Goal: Transaction & Acquisition: Purchase product/service

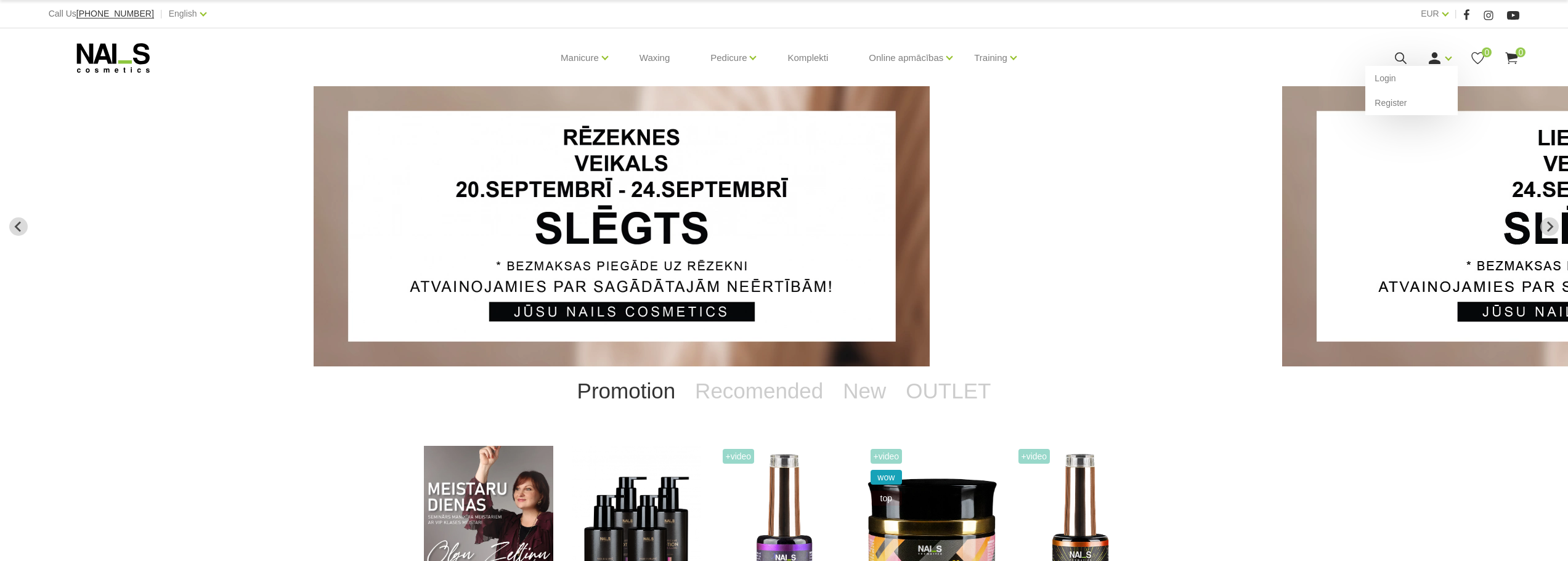
click at [1436, 58] on icon at bounding box center [1435, 59] width 16 height 16
click at [1399, 82] on link "Login" at bounding box center [1412, 78] width 93 height 25
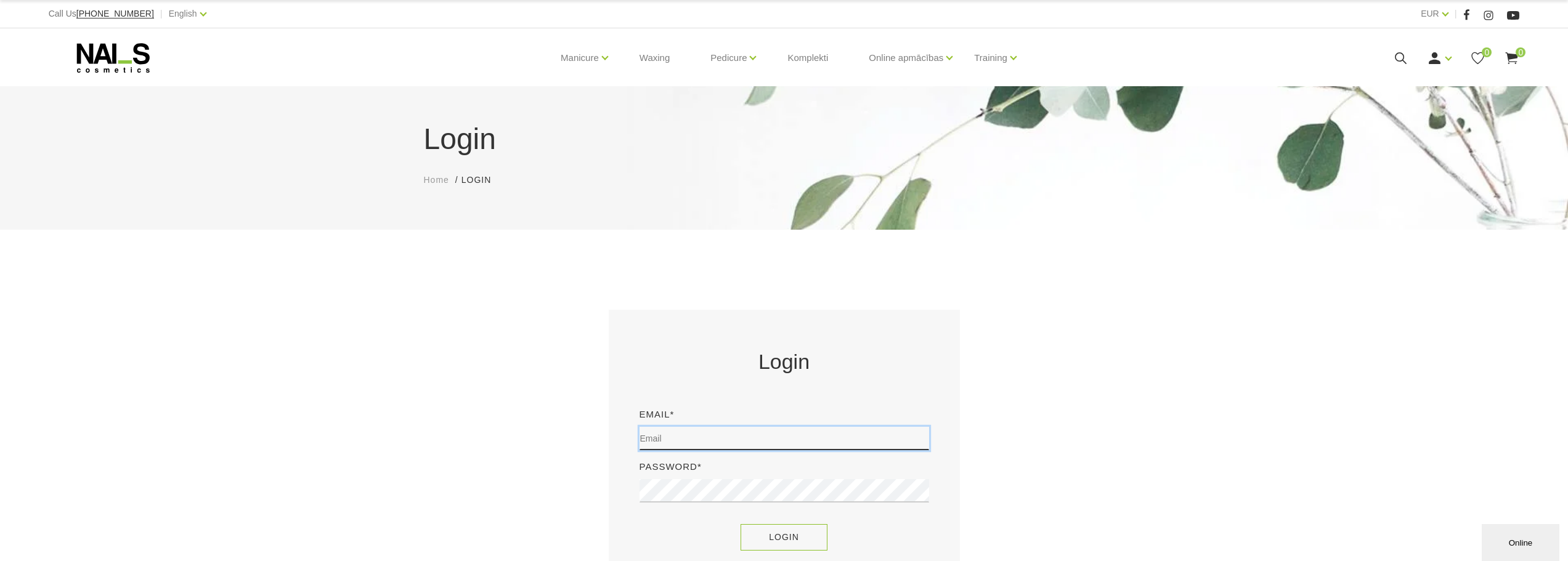
type input "[EMAIL_ADDRESS][DOMAIN_NAME]"
click at [806, 532] on button "Login" at bounding box center [784, 537] width 87 height 26
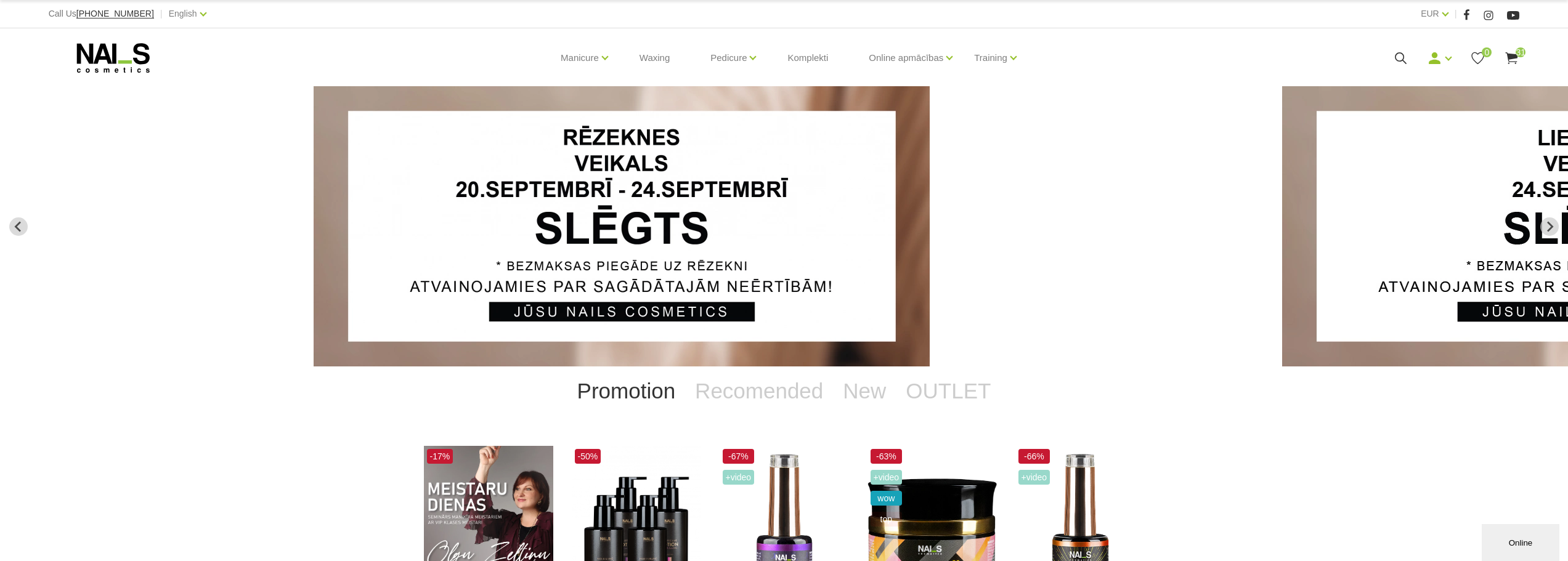
click at [1513, 53] on icon at bounding box center [1512, 59] width 16 height 16
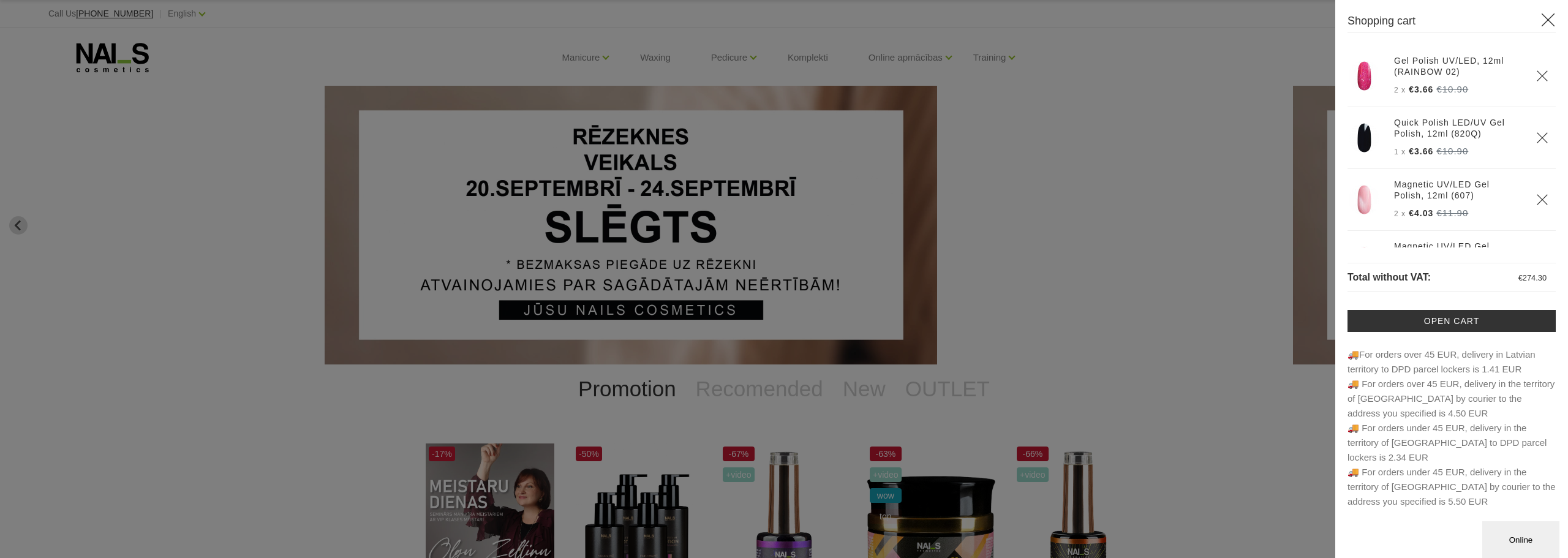
click at [1444, 297] on div "Gel Polish UV/LED, 12ml (RAINBOW 02) 2 x €3.66 €10.90 1 x" at bounding box center [1451, 277] width 208 height 464
click at [1444, 319] on link "Open cart" at bounding box center [1451, 320] width 208 height 22
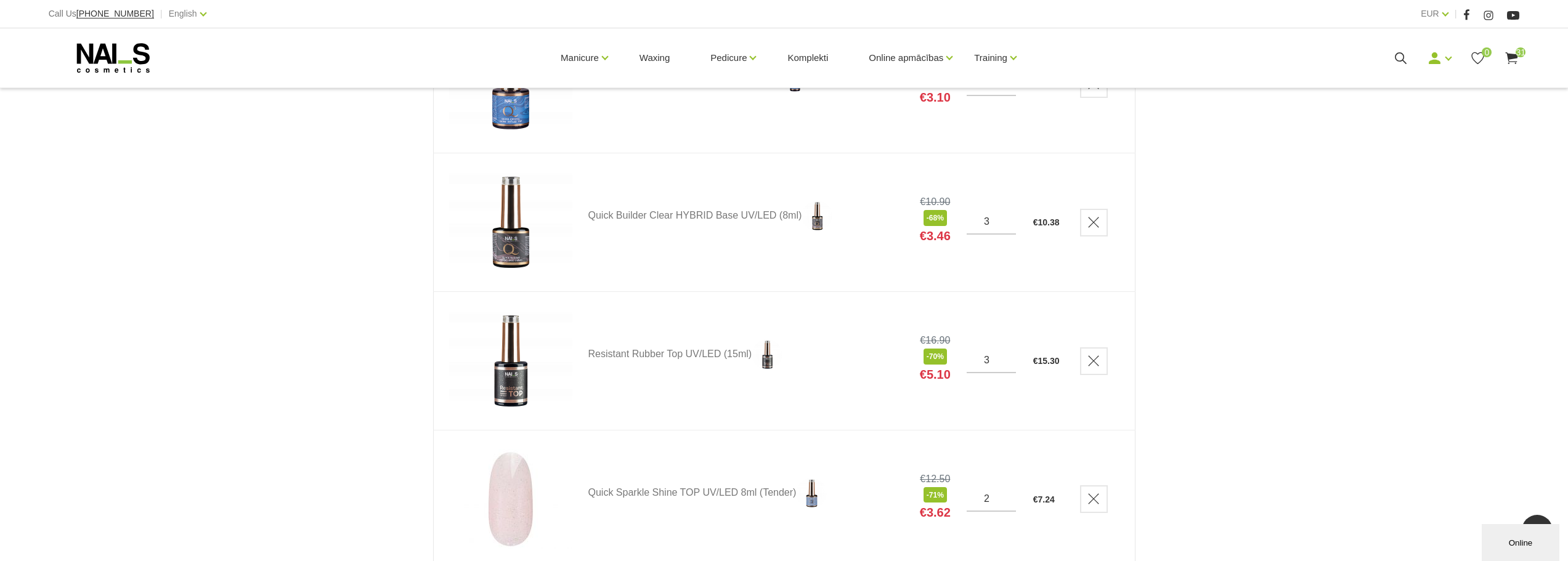
scroll to position [3901, 0]
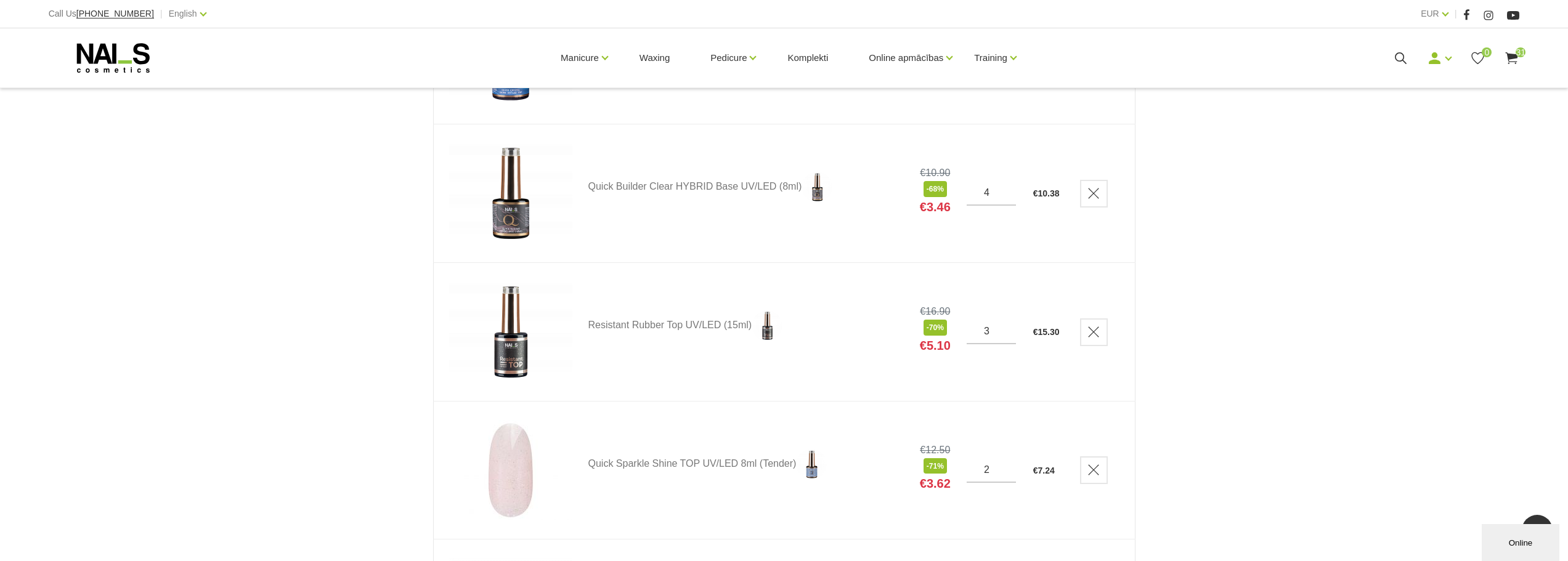
type input "4"
click at [1006, 190] on input "4" at bounding box center [991, 193] width 49 height 11
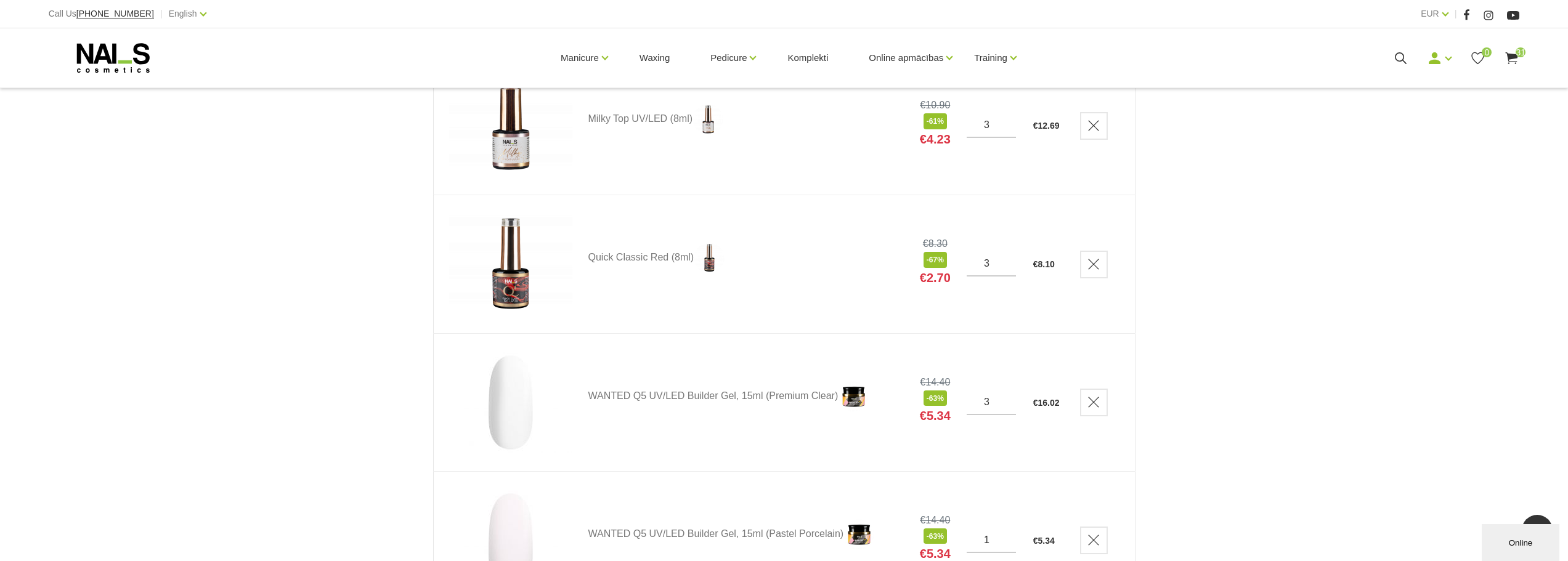
scroll to position [2156, 0]
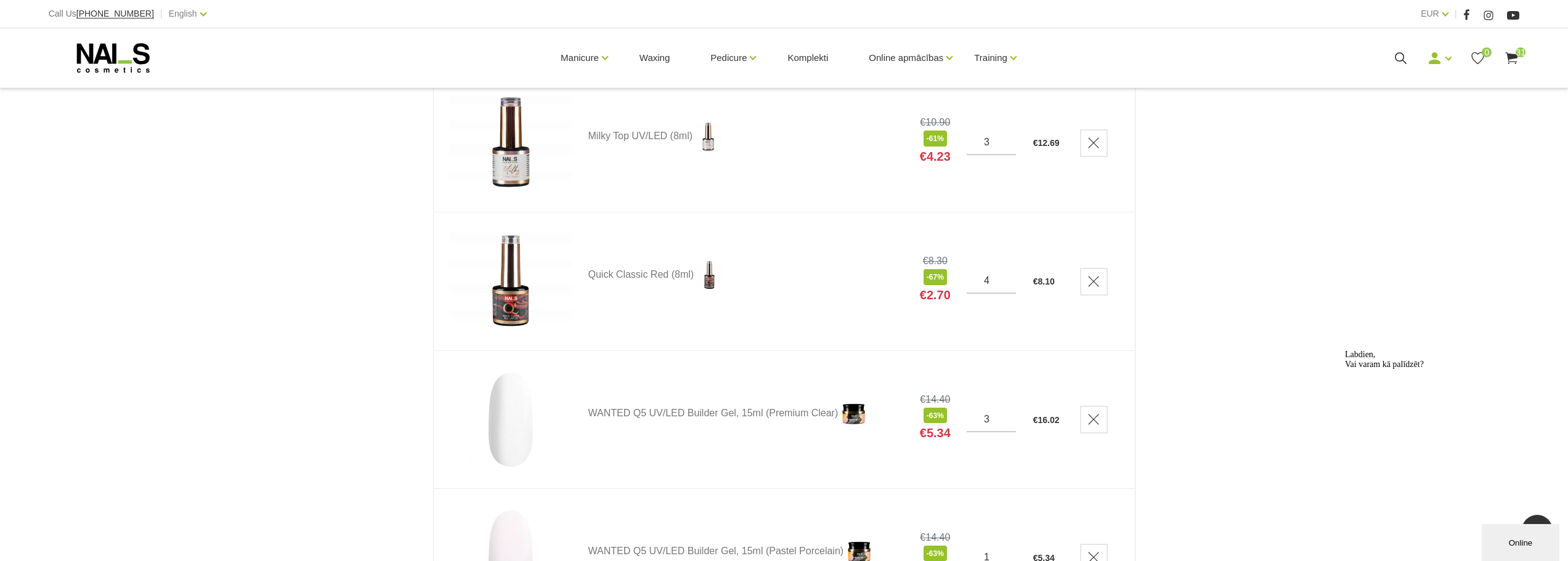
type input "4"
click at [1006, 277] on input "4" at bounding box center [991, 281] width 49 height 11
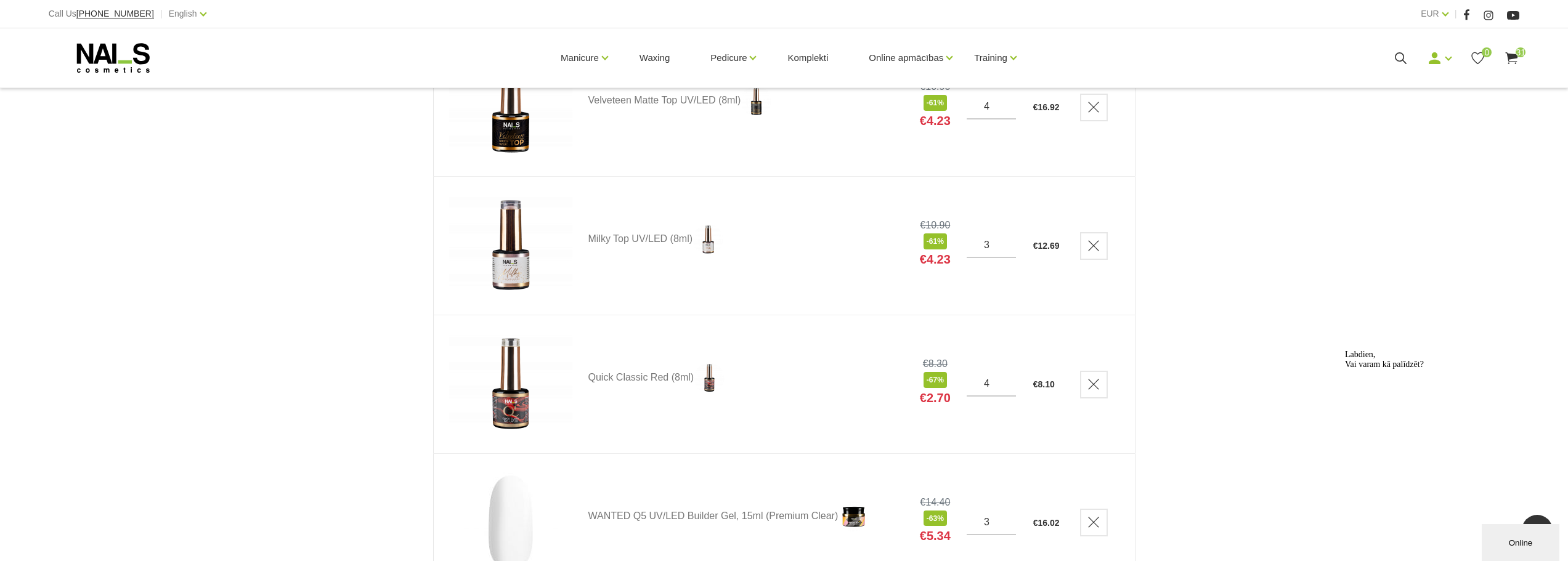
click at [1012, 311] on td "3" at bounding box center [985, 246] width 67 height 138
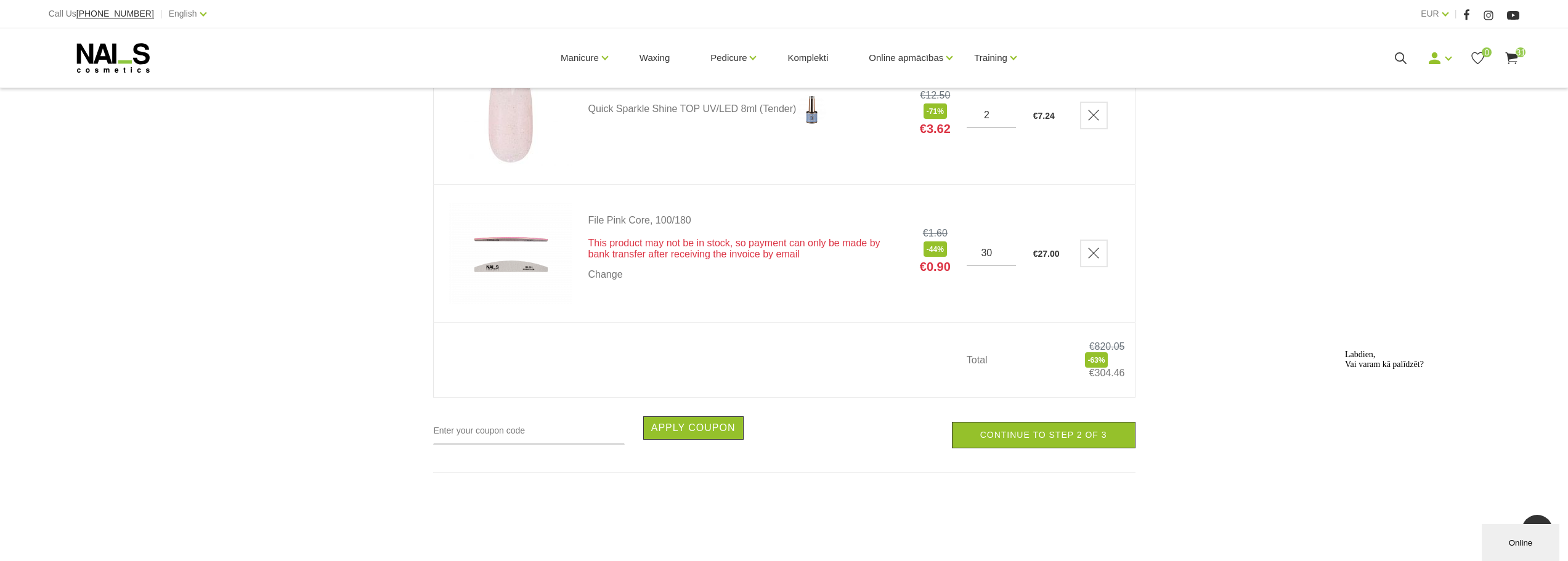
scroll to position [4209, 0]
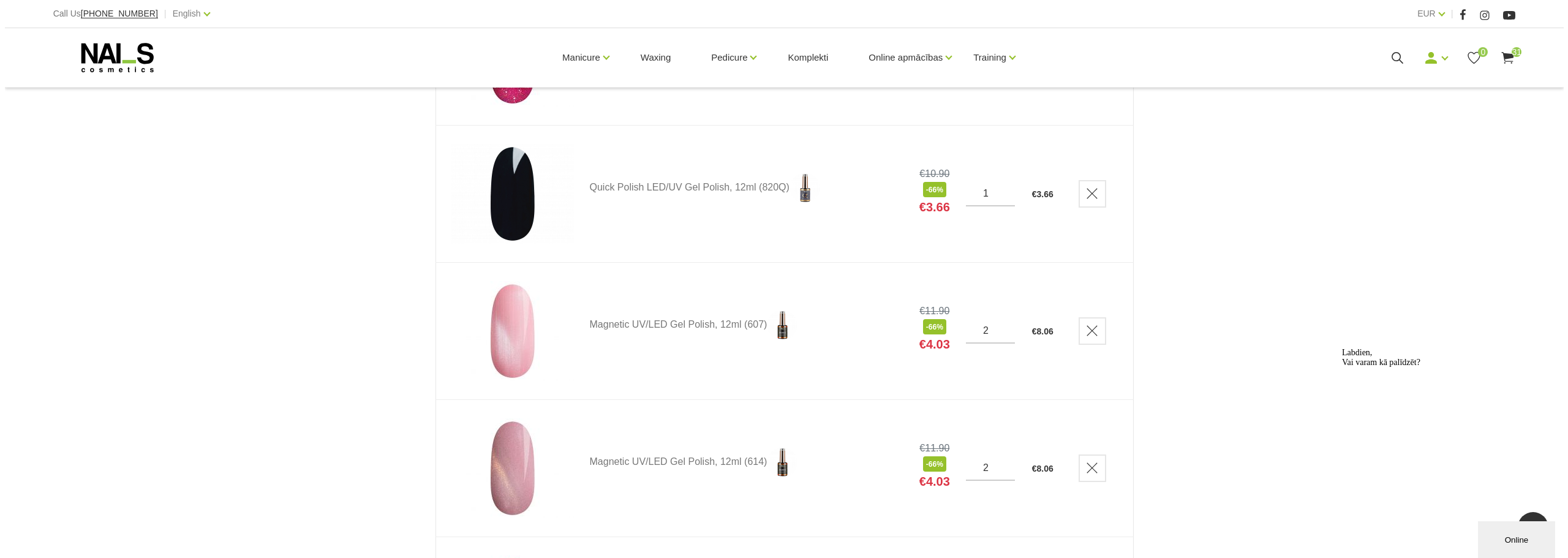
scroll to position [0, 0]
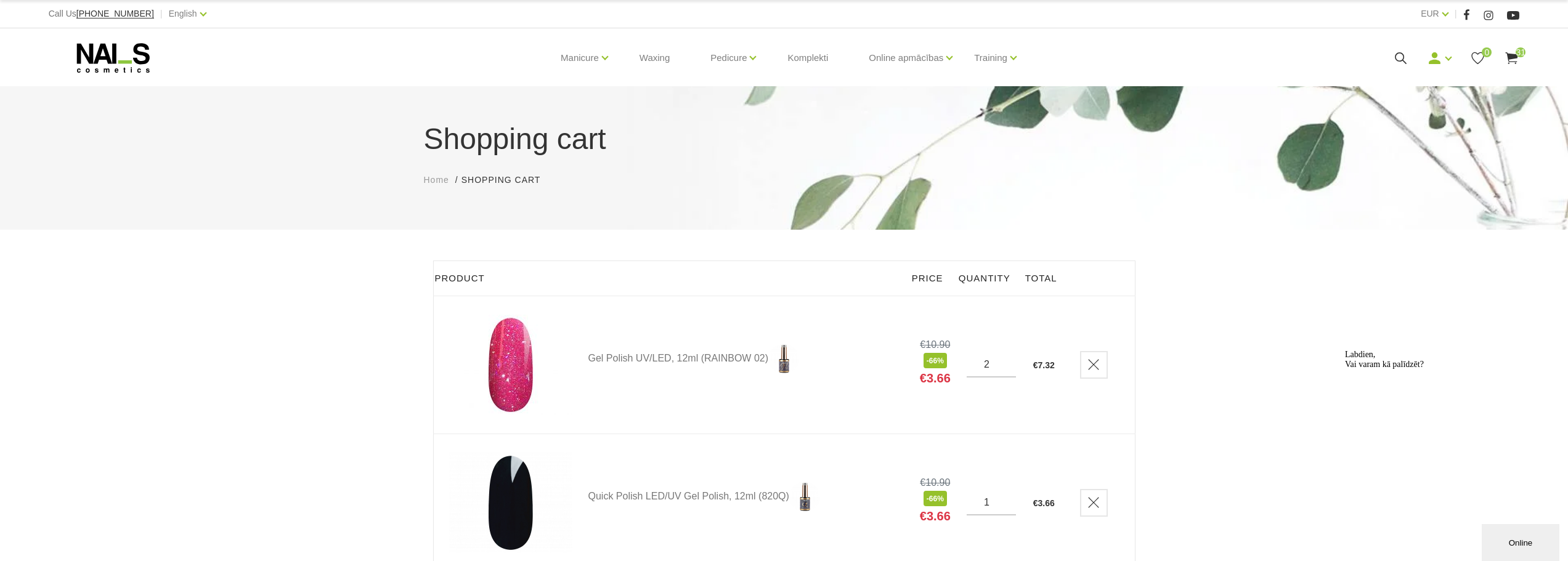
click at [1389, 53] on div "My orders Edit account Logout 0 31" at bounding box center [1373, 59] width 294 height 16
click at [1403, 55] on icon at bounding box center [1401, 59] width 16 height 16
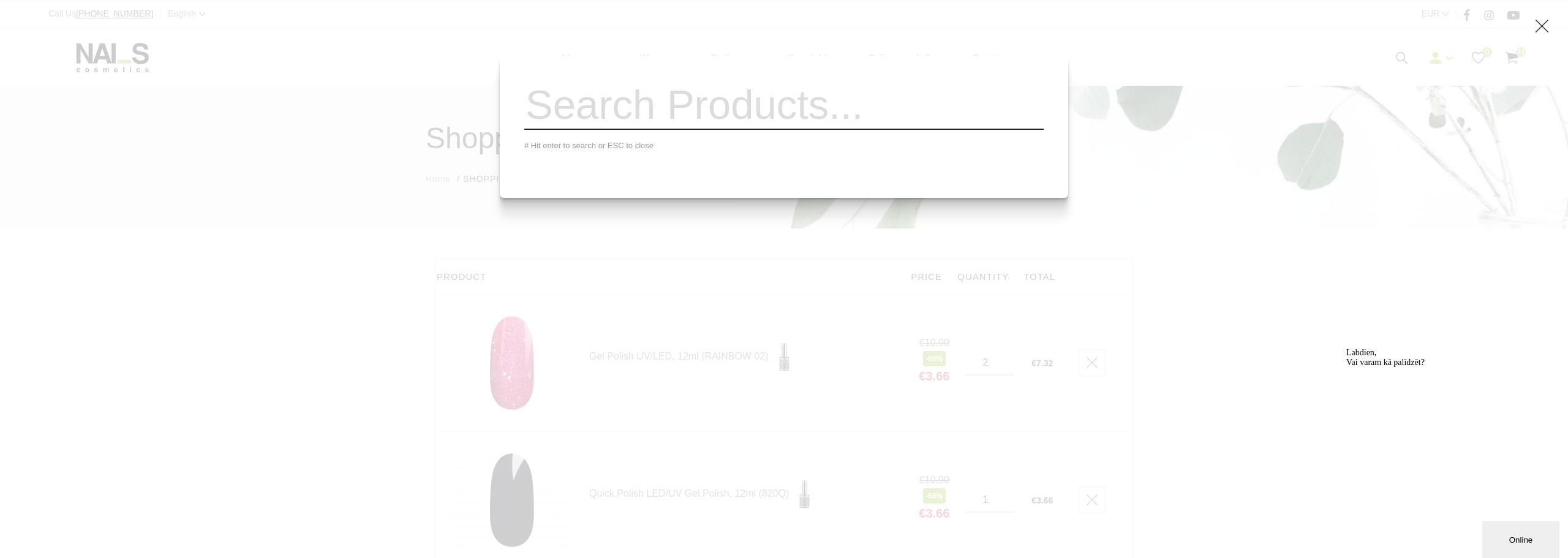
click at [1270, 310] on div "# Hit enter to search or ESC to close" at bounding box center [784, 279] width 1568 height 558
click at [1243, 314] on div "# Hit enter to search or ESC to close" at bounding box center [784, 279] width 1568 height 558
click at [1168, 303] on div "# Hit enter to search or ESC to close" at bounding box center [784, 279] width 1568 height 558
click at [1535, 26] on icon at bounding box center [1542, 26] width 16 height 16
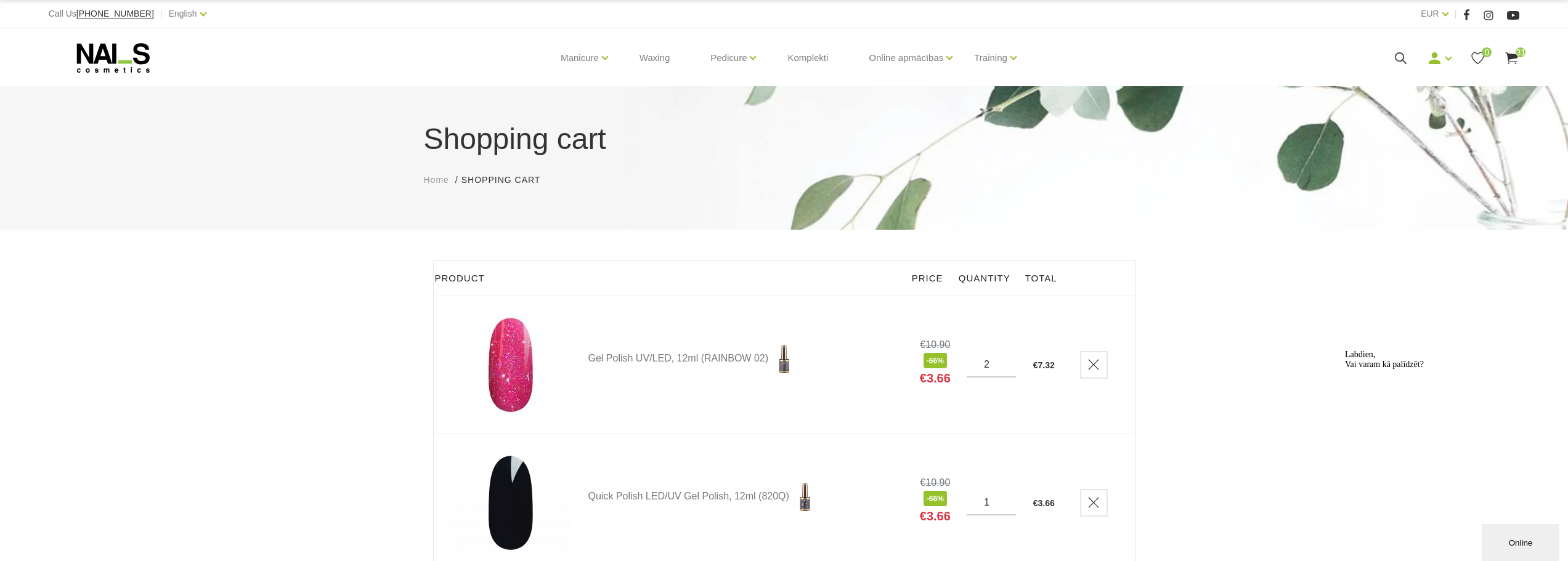
click at [1401, 56] on icon at bounding box center [1401, 59] width 16 height 16
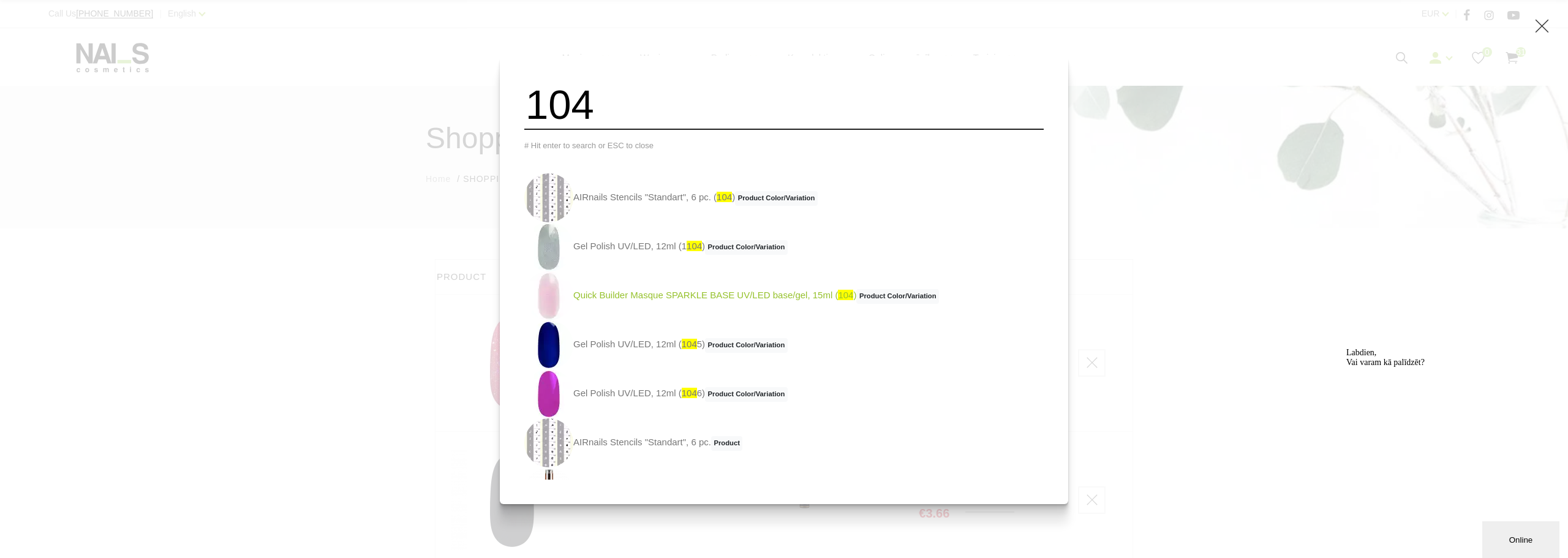
type input "104"
click at [774, 309] on link "Quick Builder Masque SPARKLE BASE UV/LED base/gel, 15ml ( 104 ) Product Color/V…" at bounding box center [731, 296] width 414 height 49
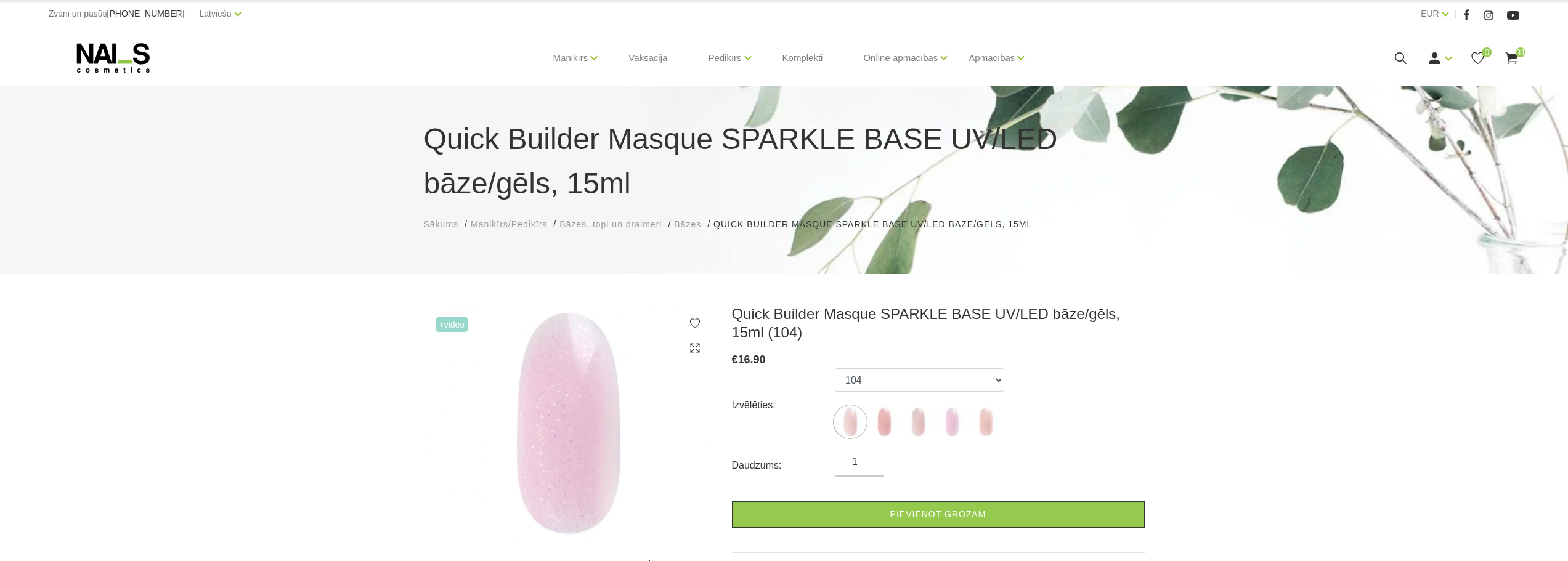
select select "5631"
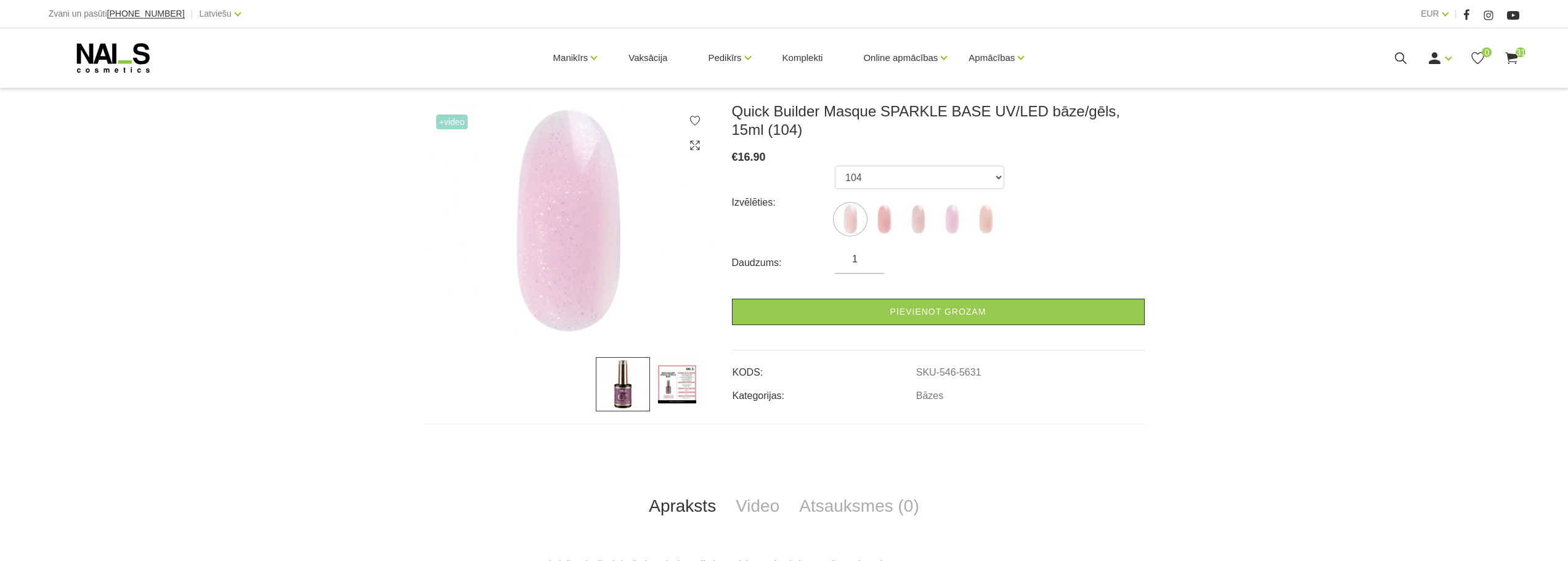
scroll to position [205, 0]
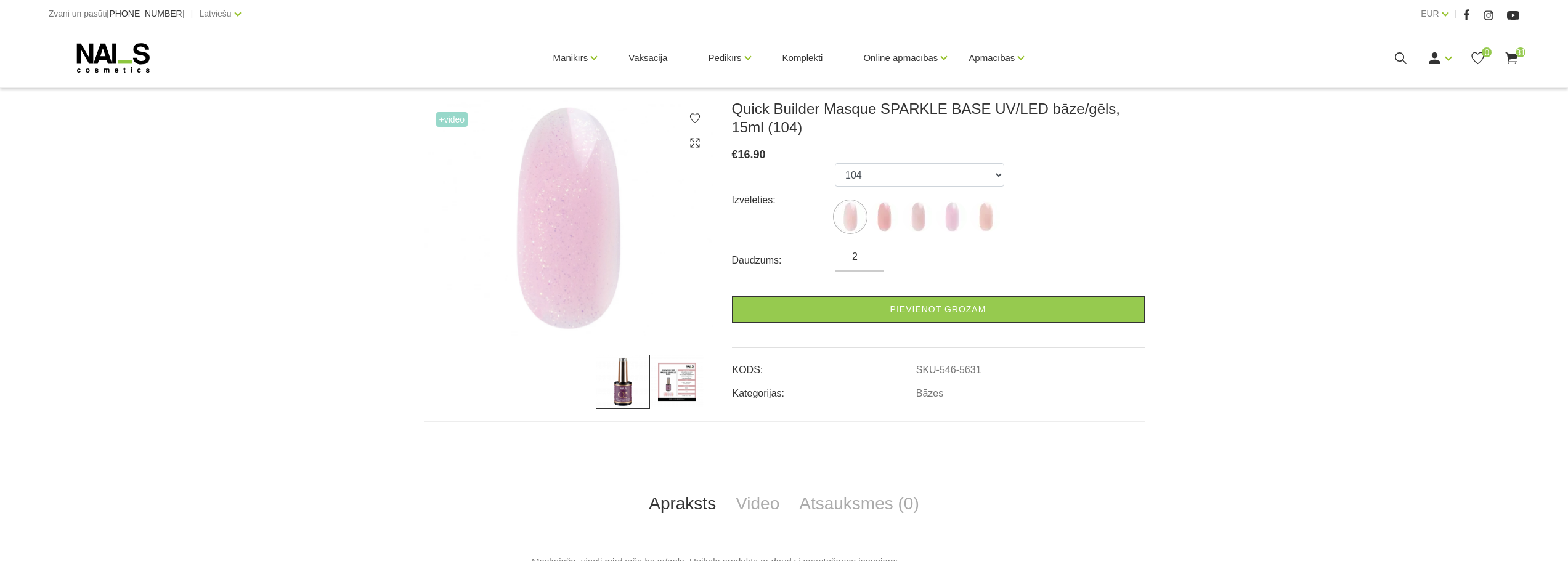
type input "2"
click at [868, 254] on input "2" at bounding box center [860, 256] width 49 height 15
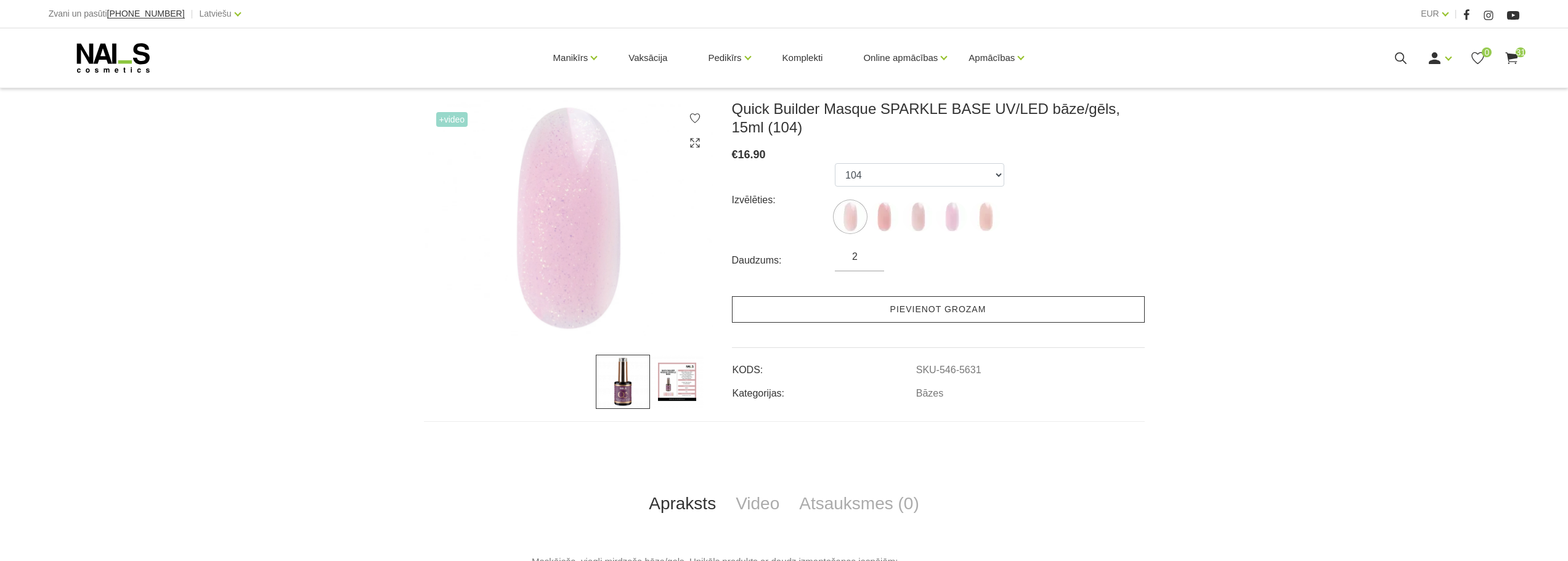
click at [948, 309] on link "Pievienot grozam" at bounding box center [939, 310] width 413 height 26
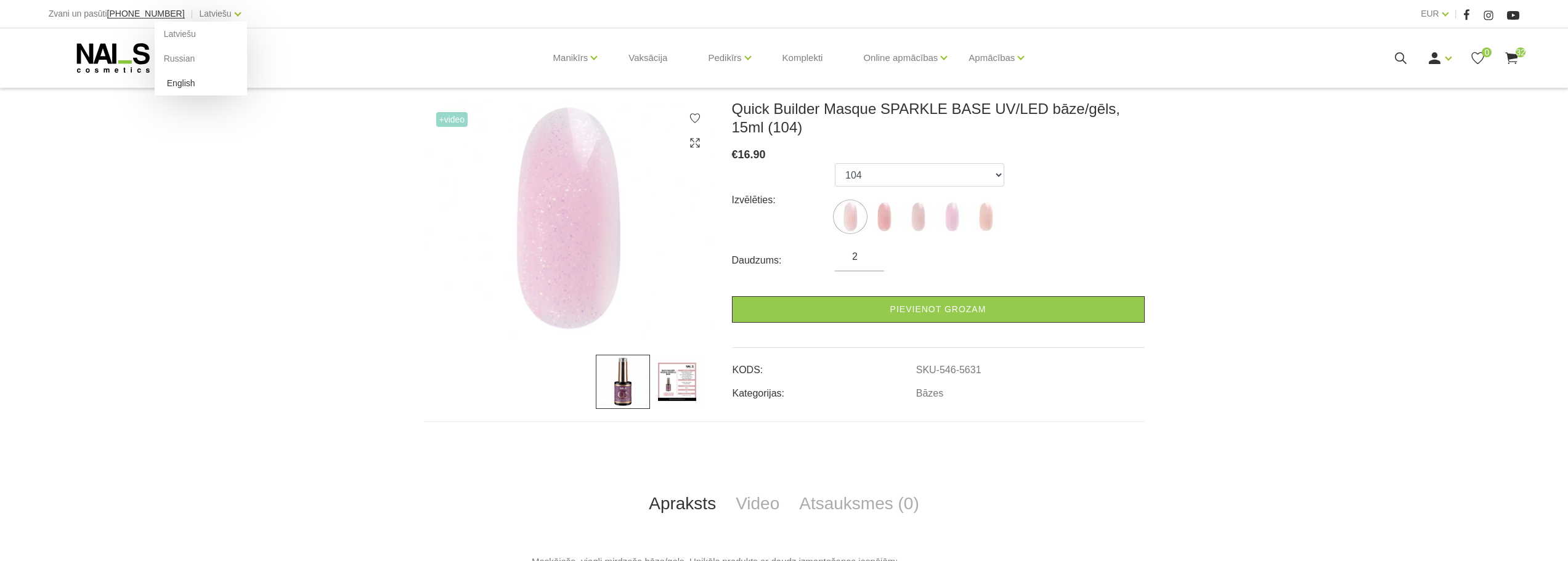
click at [173, 83] on link "English" at bounding box center [201, 83] width 93 height 25
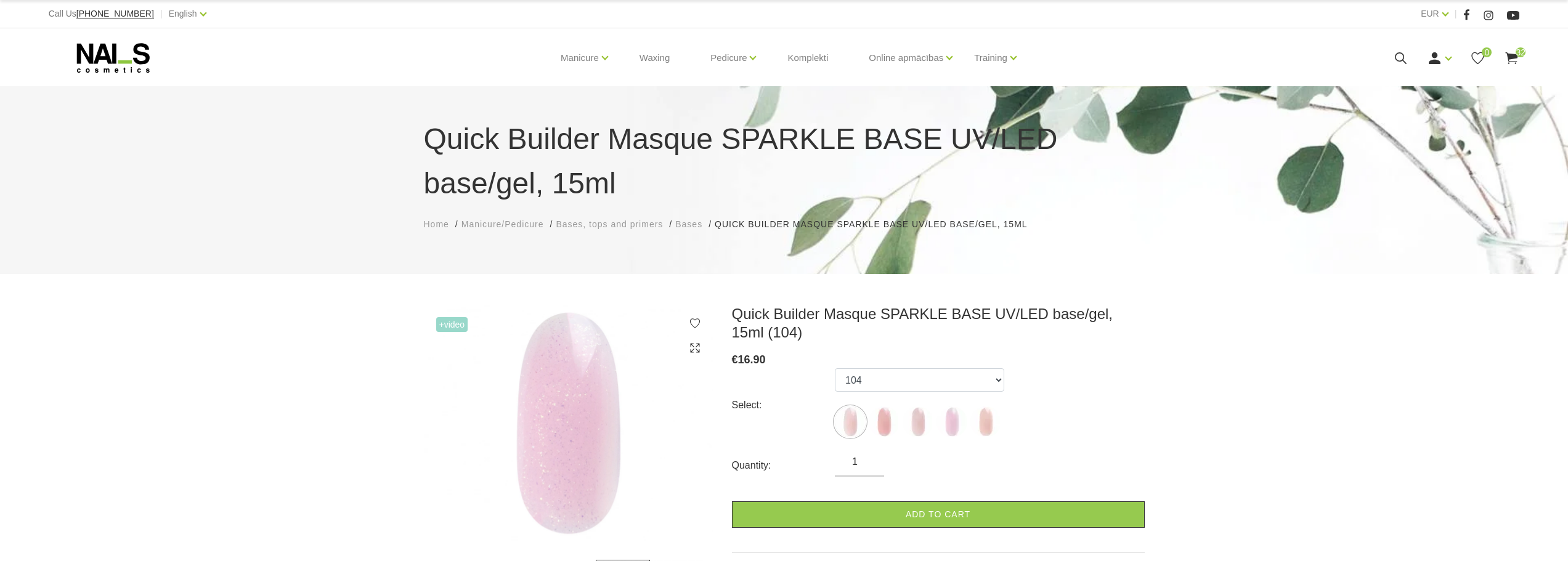
select select "5631"
click at [1505, 57] on icon at bounding box center [1512, 59] width 16 height 16
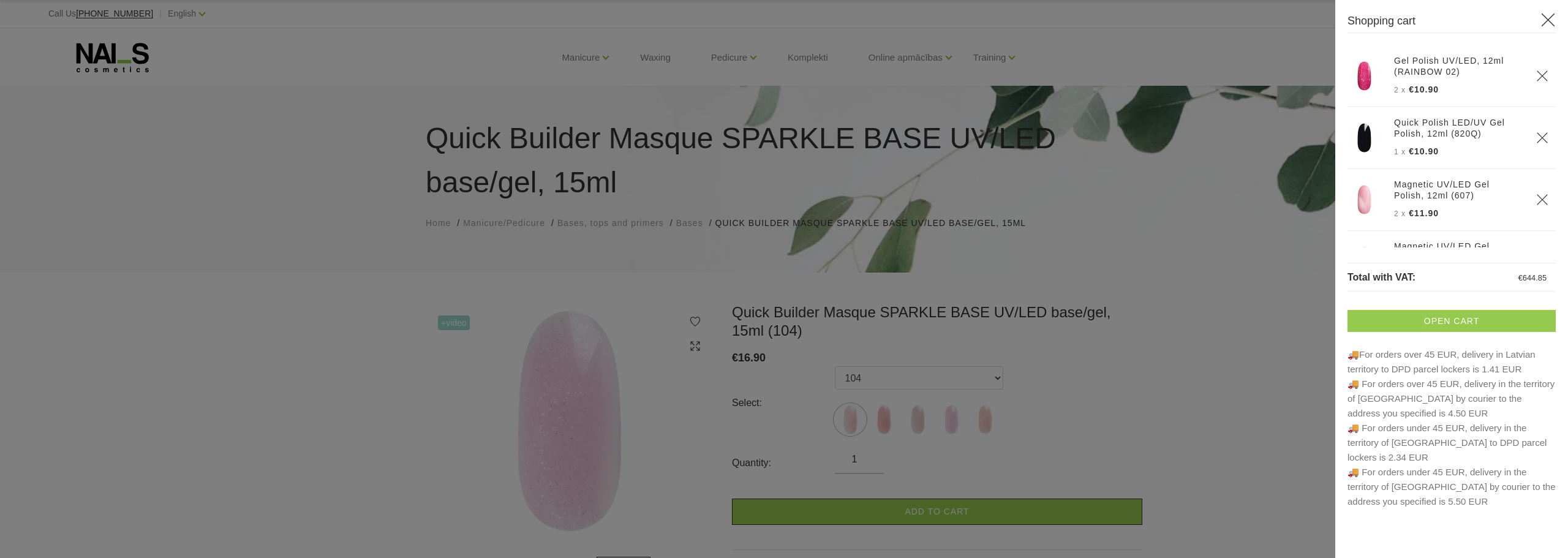
click at [1461, 315] on link "Open cart" at bounding box center [1451, 320] width 208 height 22
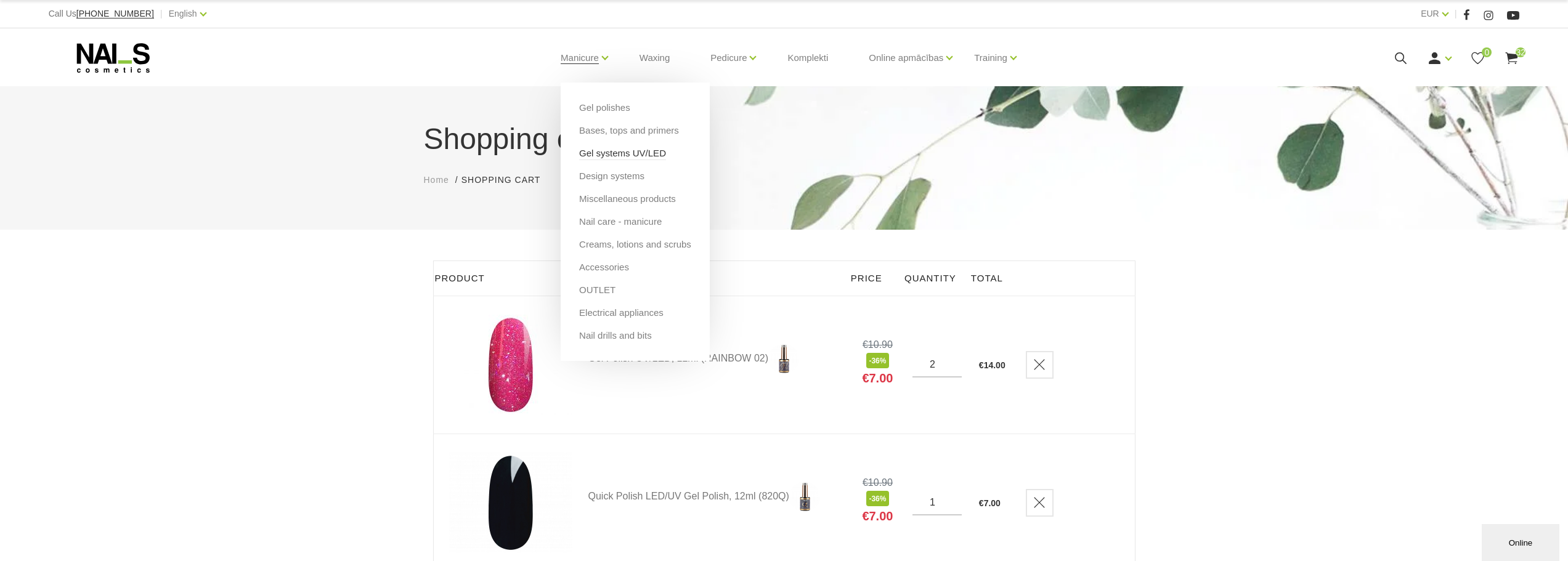
click at [620, 155] on link "Gel systems UV/LED" at bounding box center [622, 153] width 87 height 13
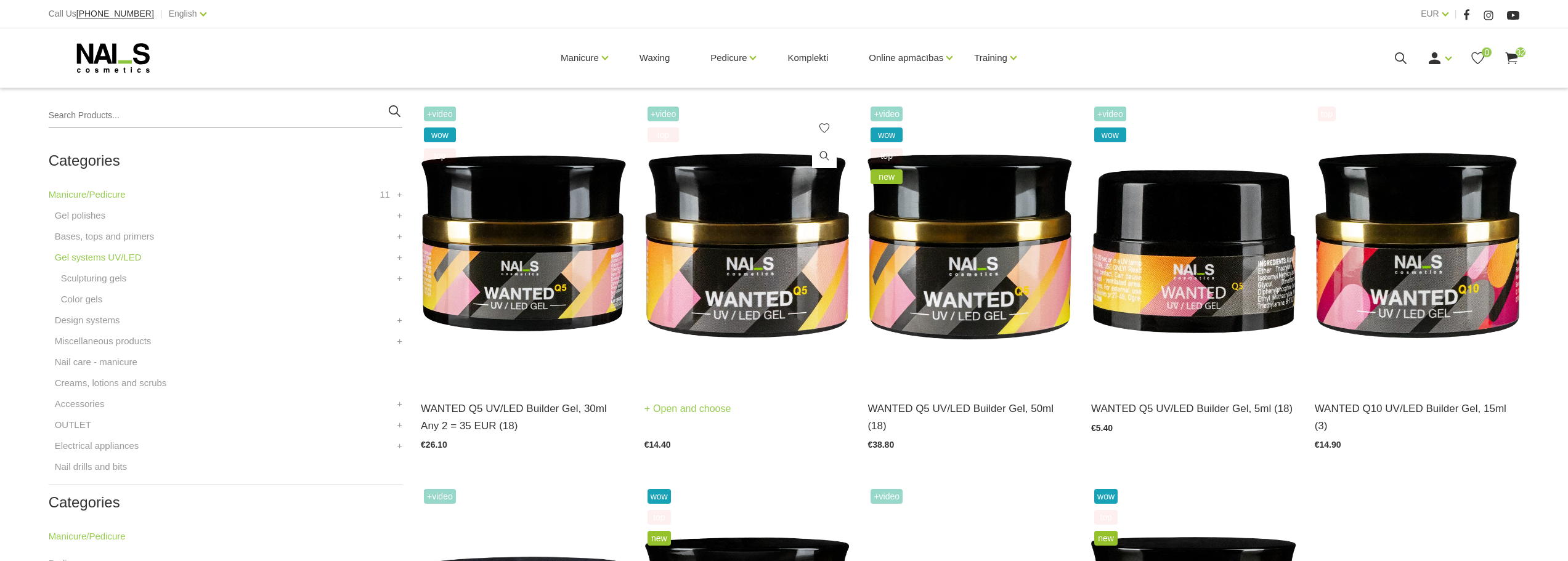
scroll to position [308, 0]
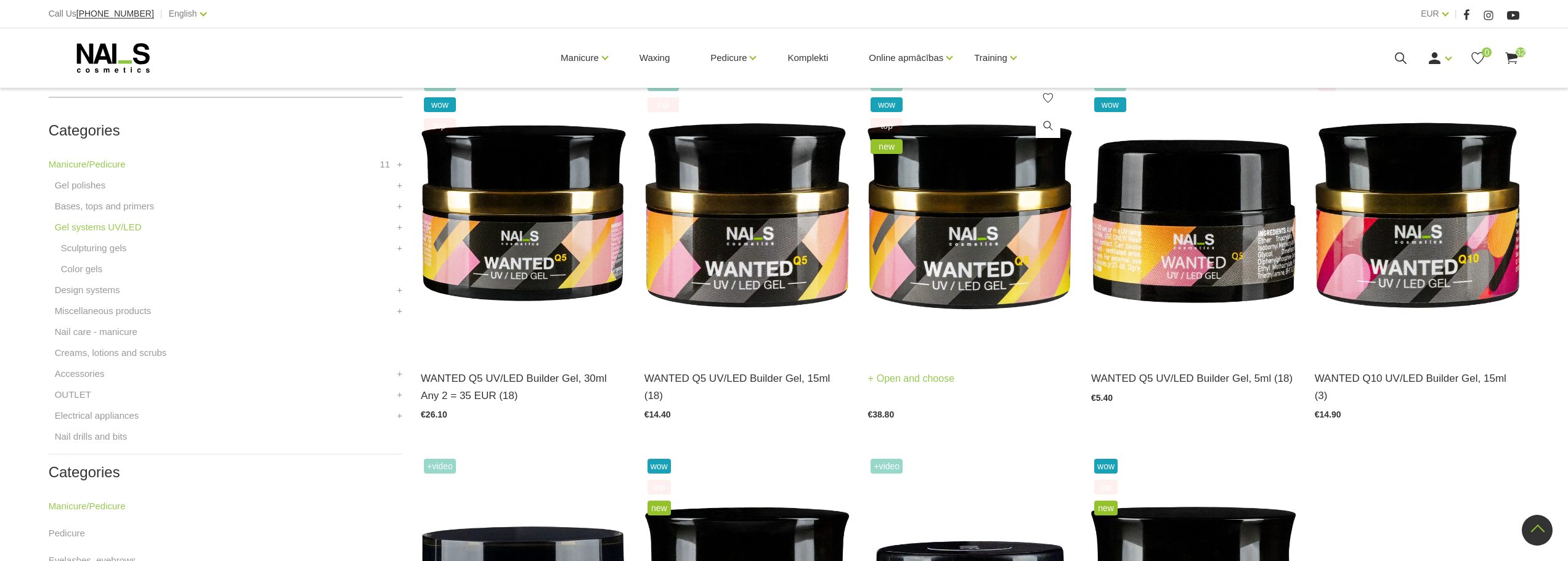
click at [981, 240] on img at bounding box center [970, 214] width 205 height 282
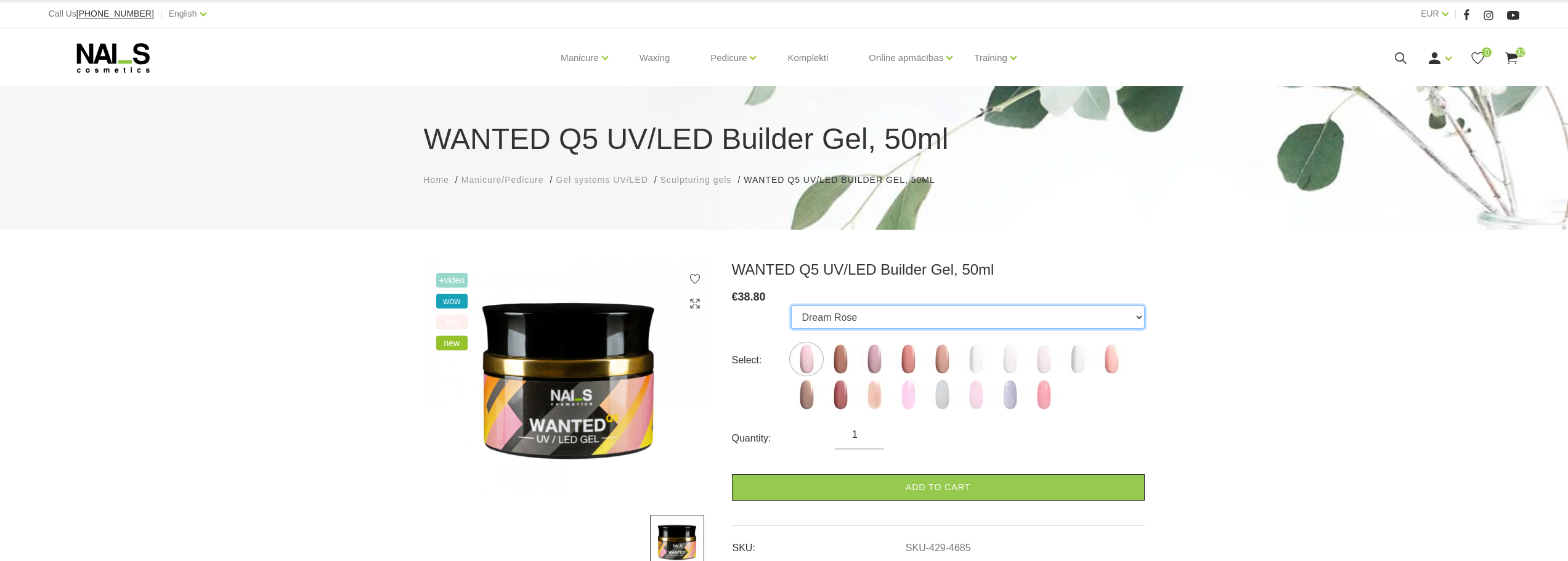
click at [869, 327] on select "Dream Rose Caramel Nude Sparkle Mood Macchiato Premium Clear Pastel Porcelain B…" at bounding box center [967, 317] width 353 height 24
click at [1502, 57] on div "Login Register 0 32" at bounding box center [1373, 59] width 294 height 16
click at [1513, 60] on icon at bounding box center [1512, 59] width 16 height 16
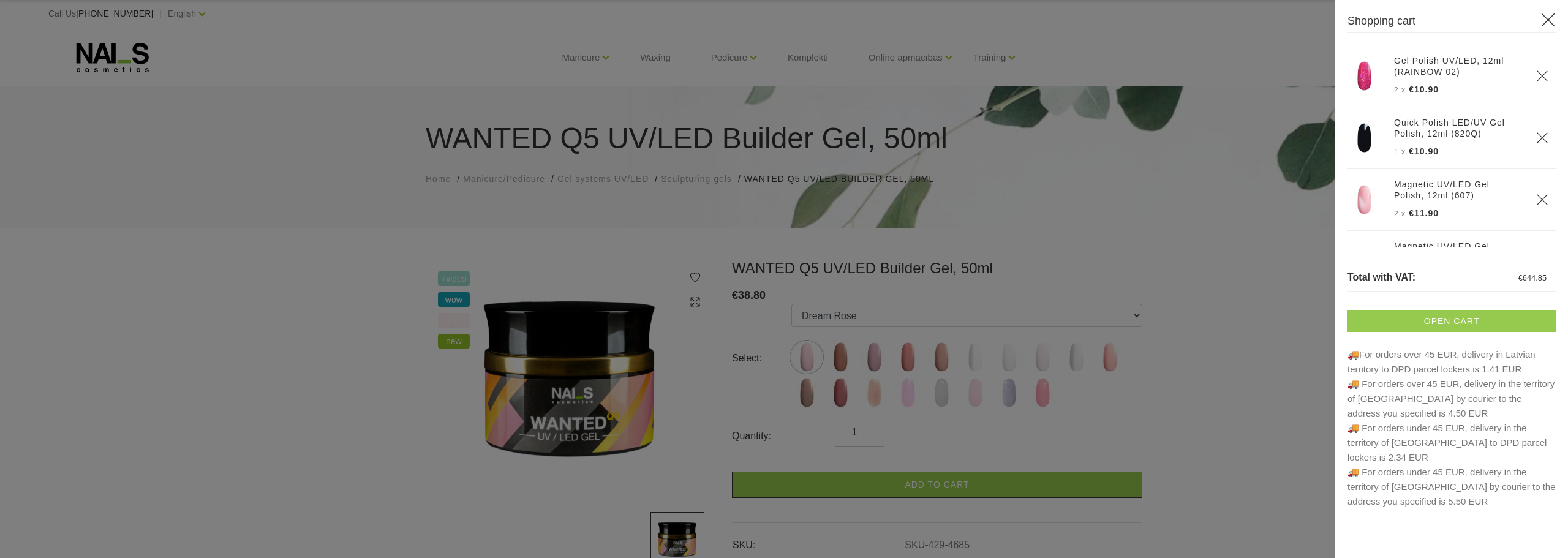
click at [1436, 330] on link "Open cart" at bounding box center [1451, 320] width 208 height 22
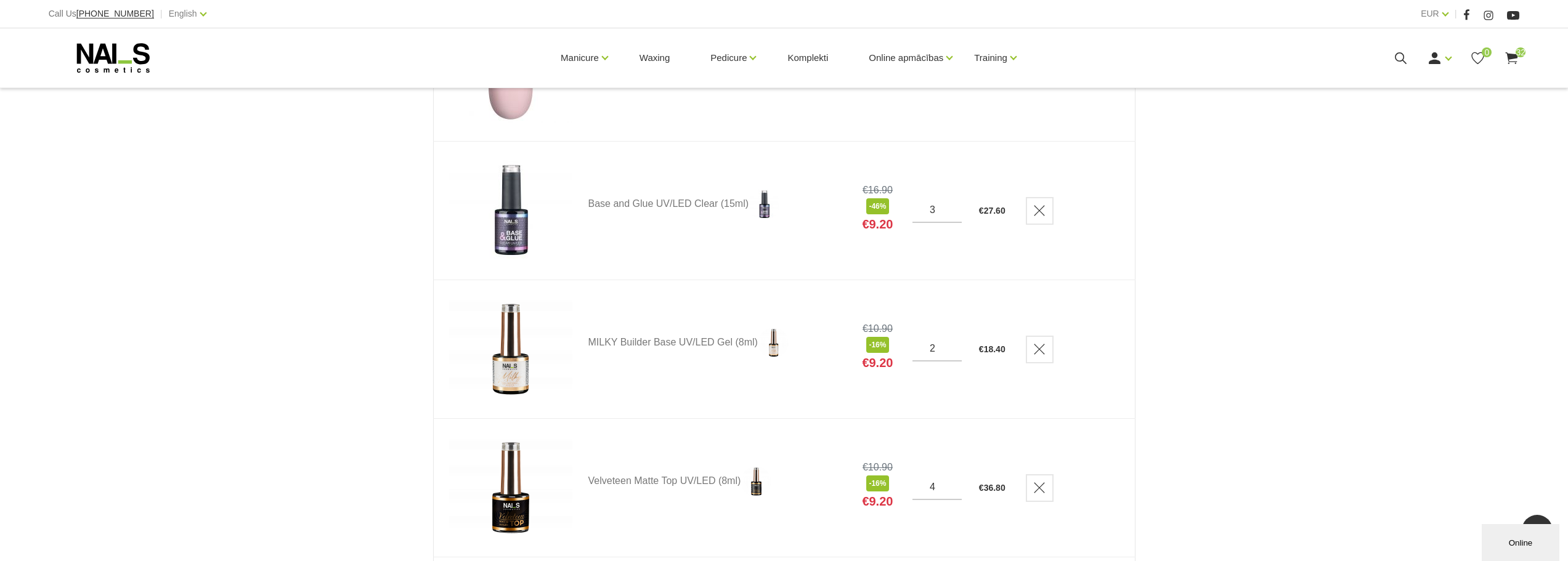
scroll to position [1643, 0]
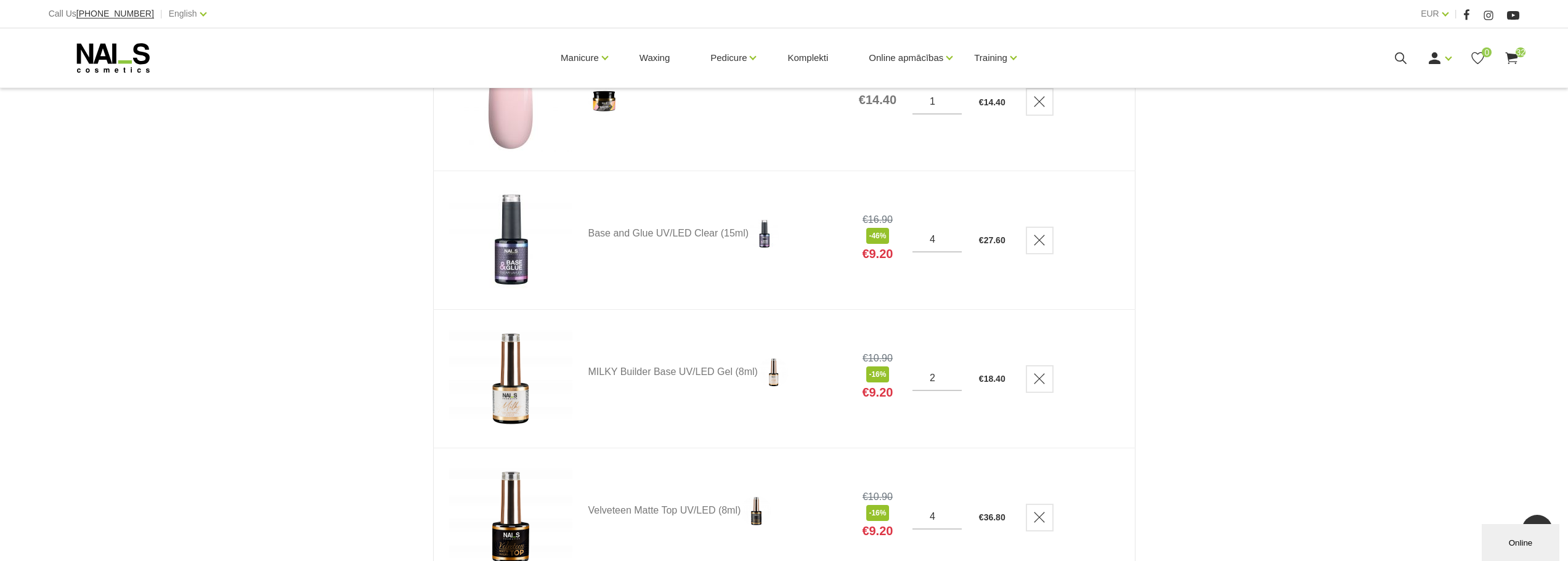
type input "4"
click at [953, 236] on input "4" at bounding box center [937, 239] width 49 height 11
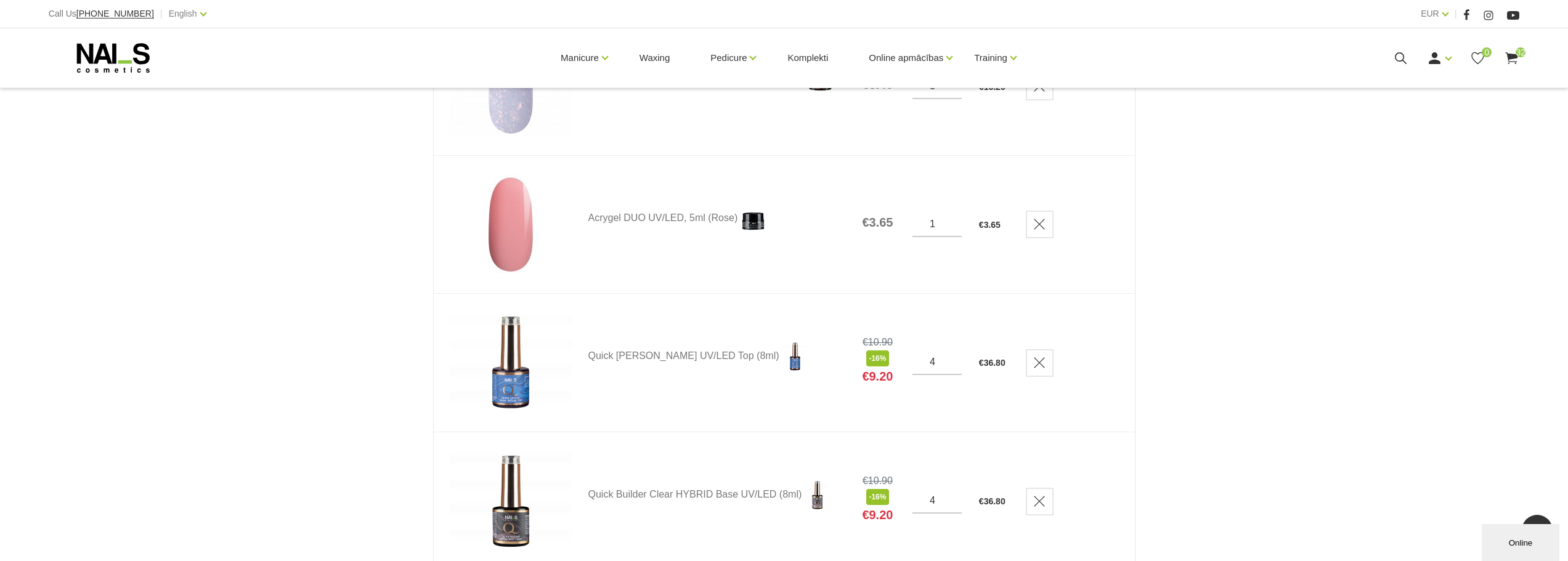
scroll to position [3696, 0]
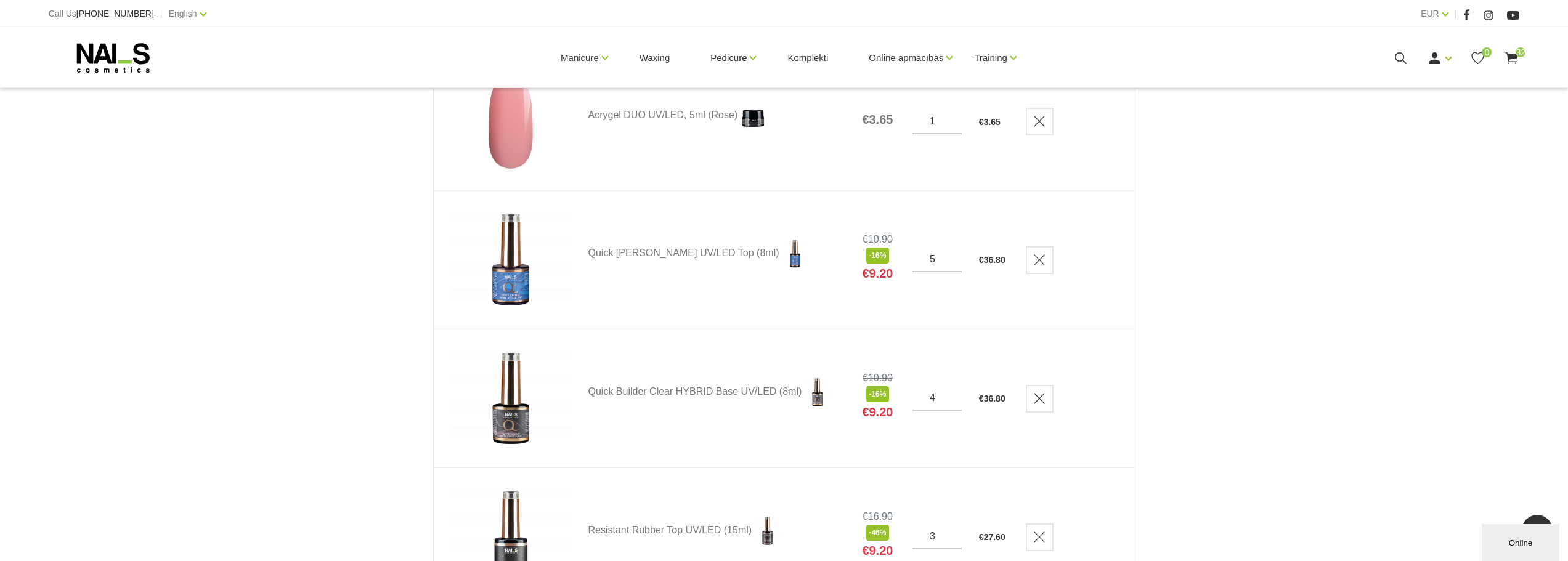
type input "5"
click at [954, 256] on input "5" at bounding box center [937, 259] width 49 height 11
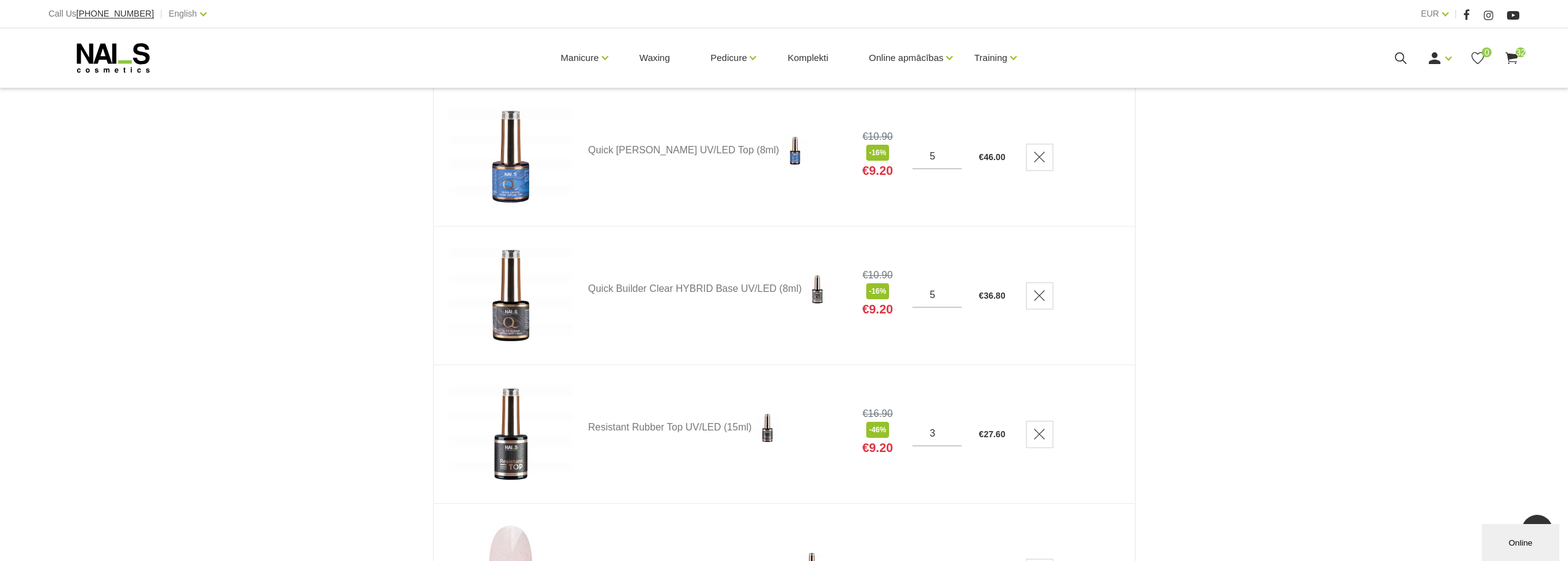
type input "5"
click at [956, 293] on input "5" at bounding box center [937, 295] width 49 height 11
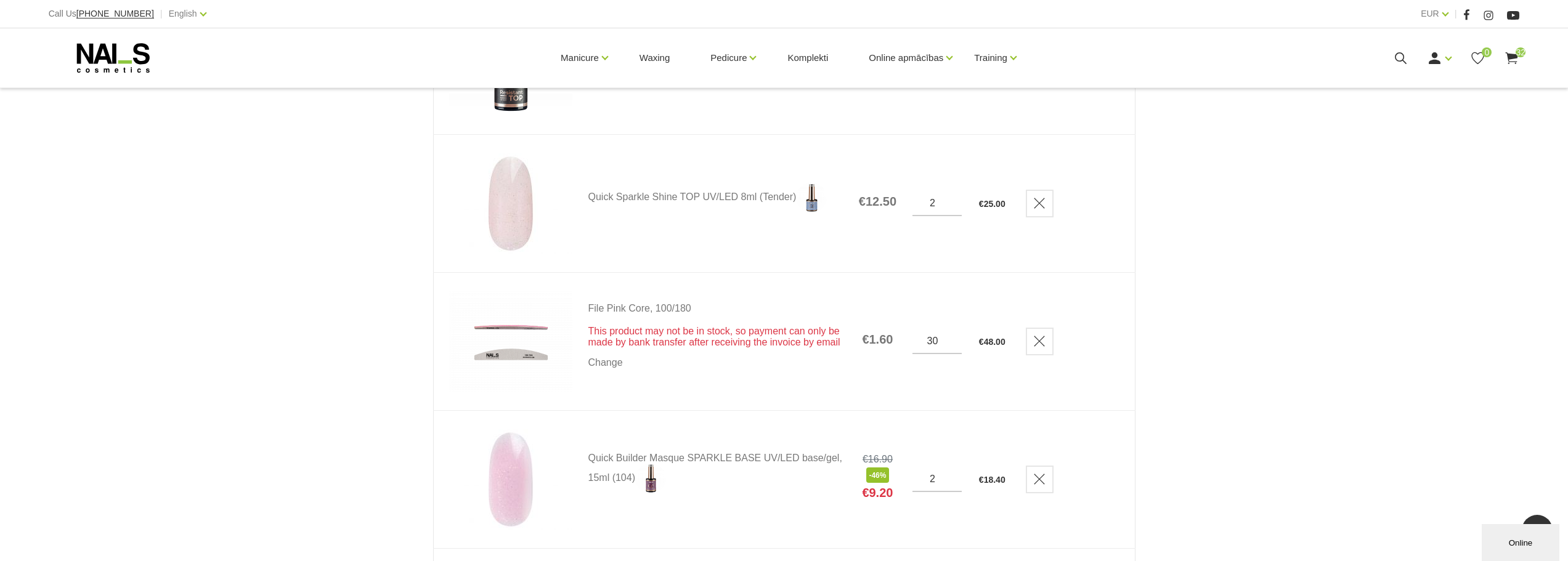
scroll to position [4209, 0]
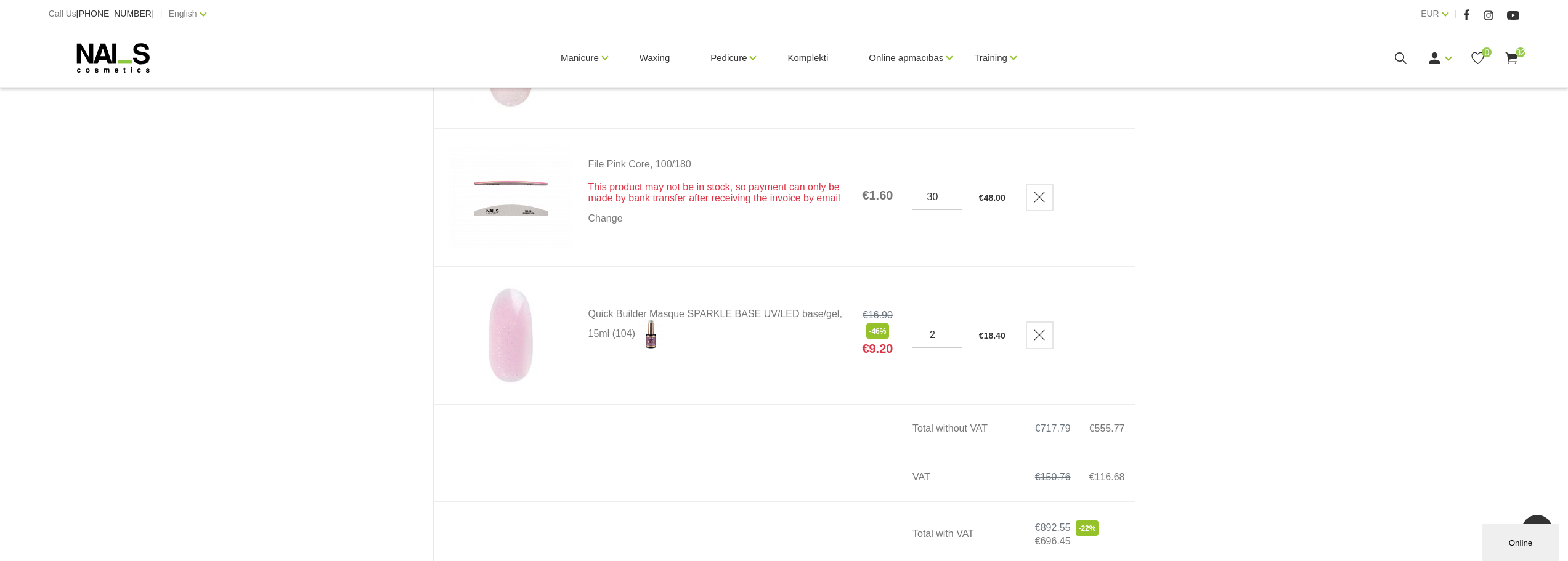
scroll to position [4414, 0]
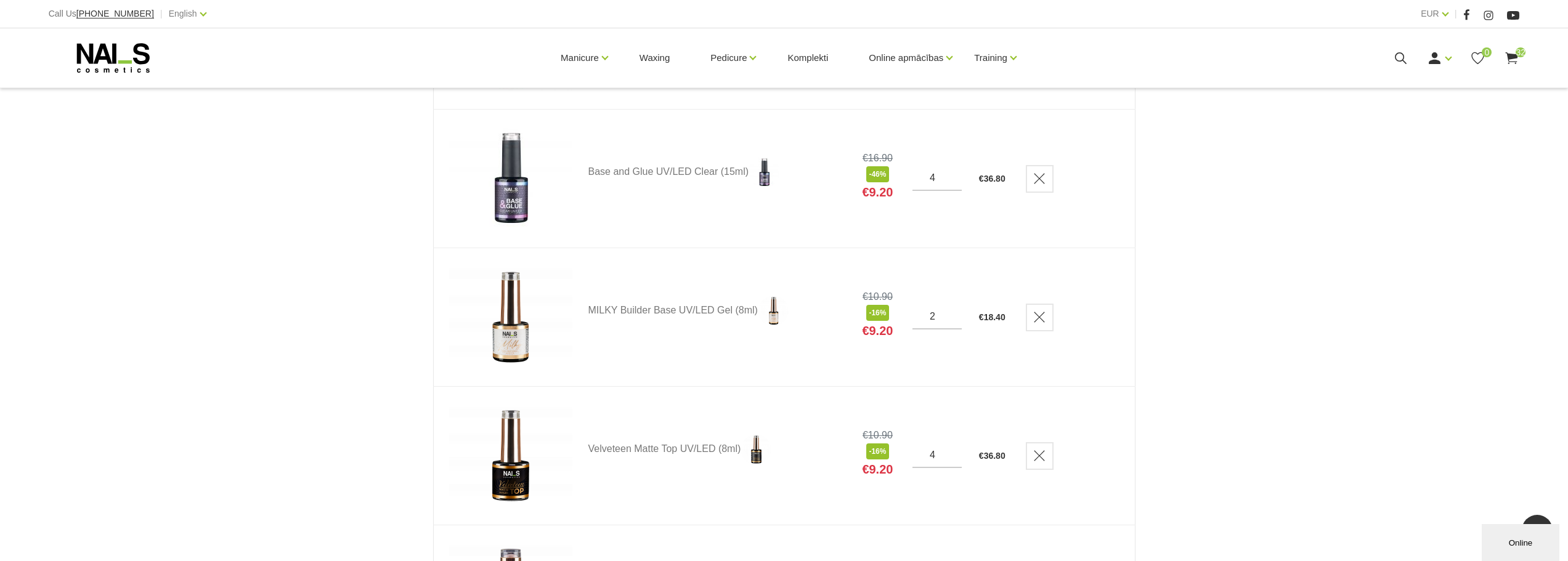
scroll to position [1745, 0]
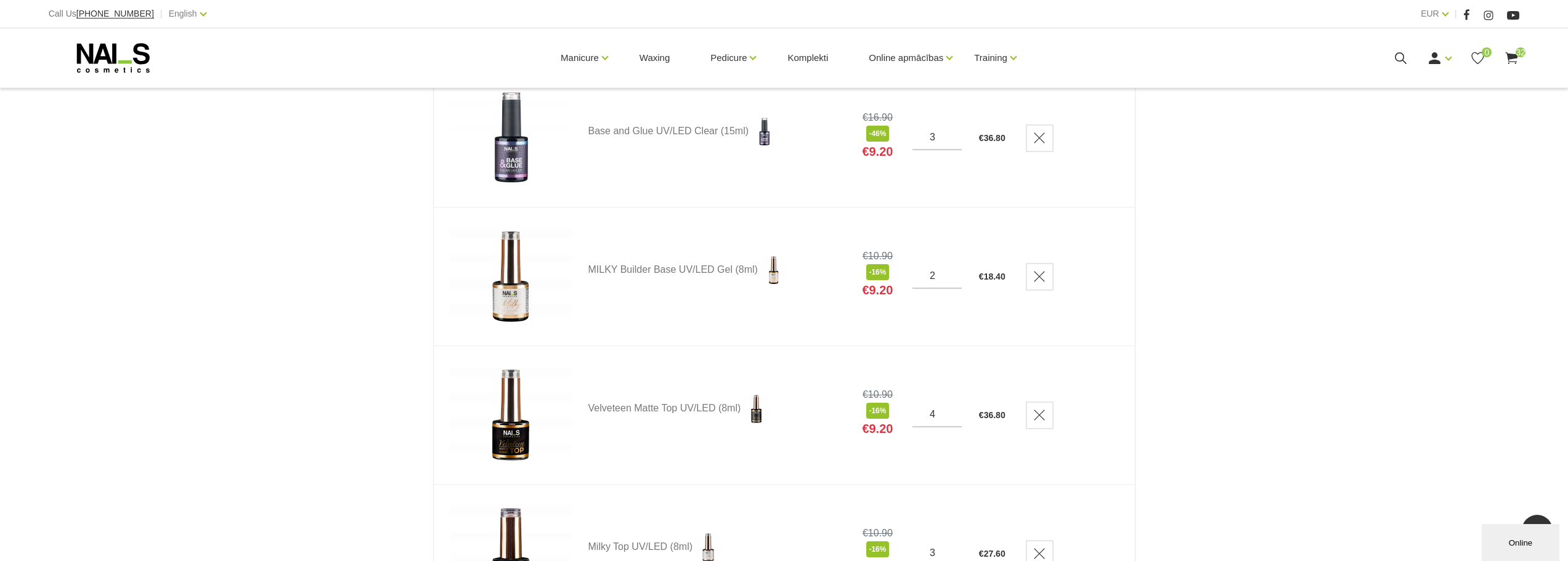
type input "3"
click at [956, 143] on input "3" at bounding box center [937, 137] width 49 height 11
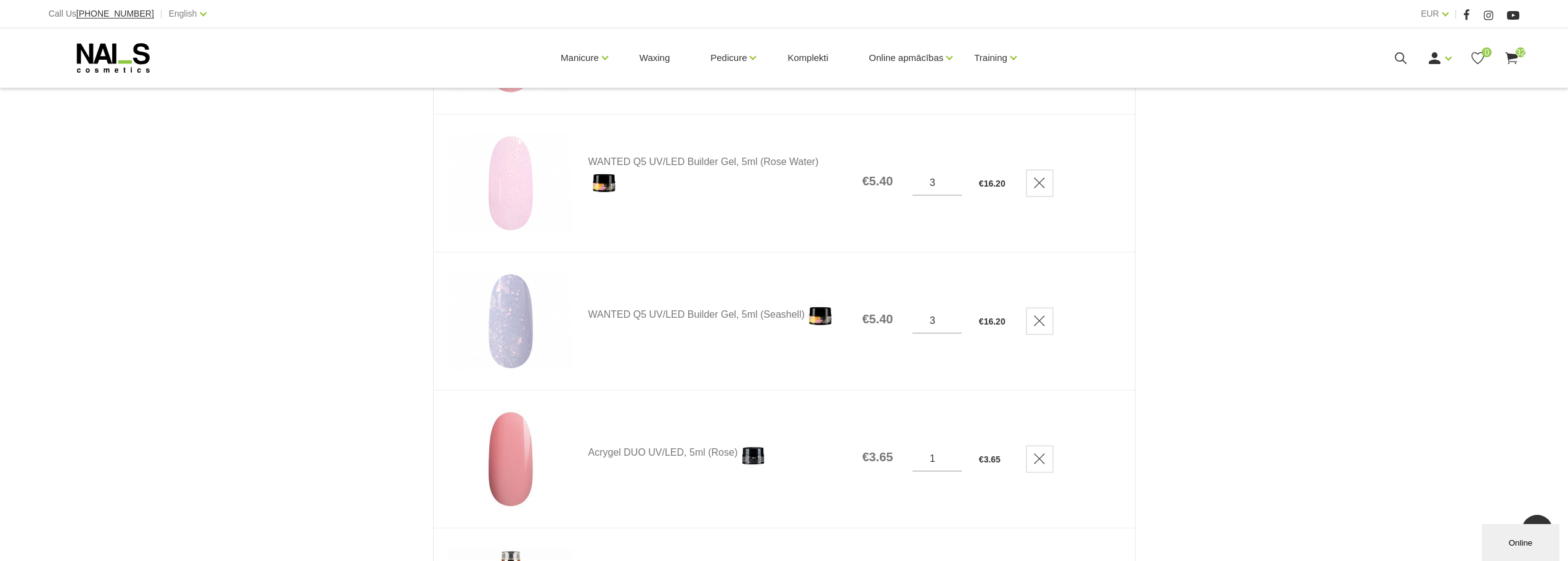
scroll to position [3388, 0]
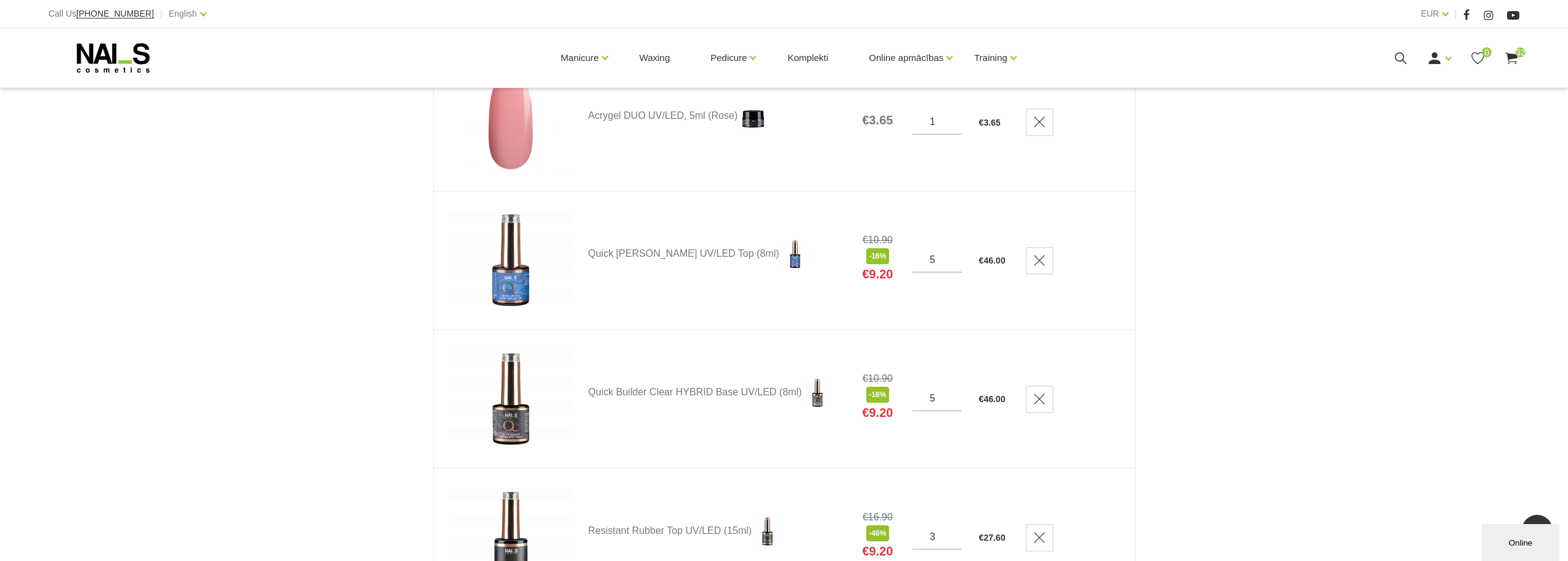
scroll to position [3696, 0]
type input "4"
click at [956, 403] on input "4" at bounding box center [937, 397] width 49 height 11
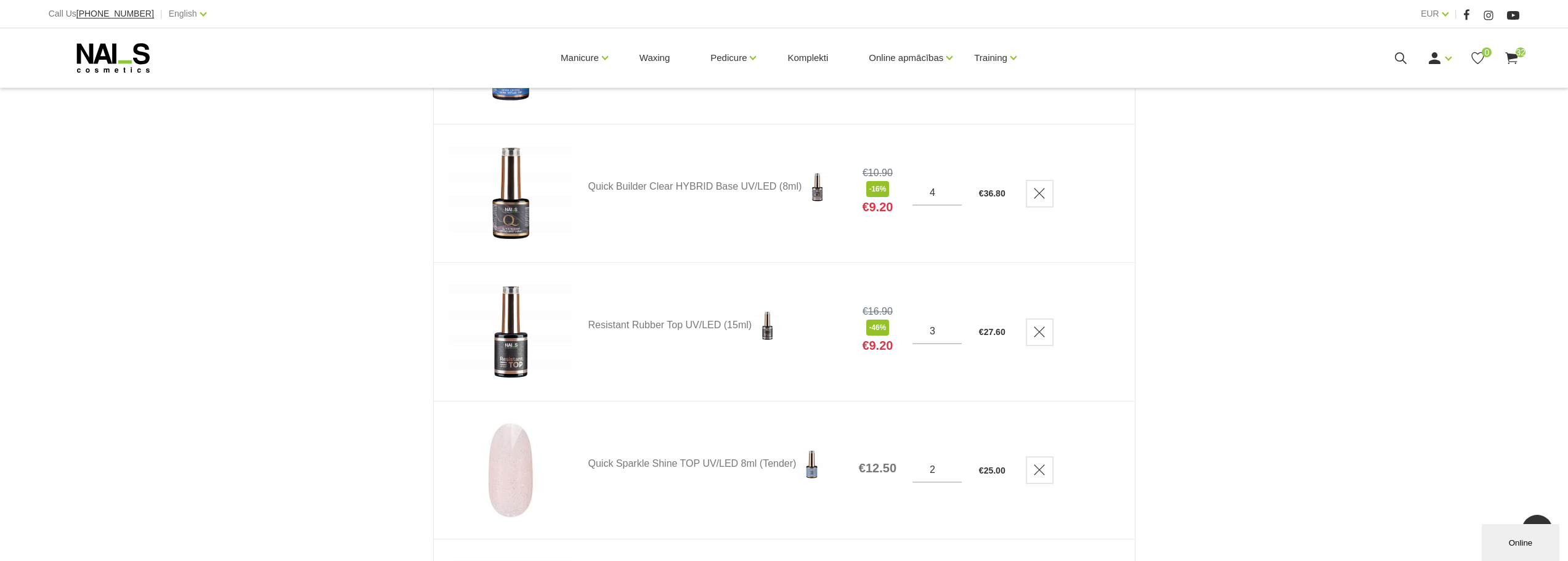
scroll to position [4004, 0]
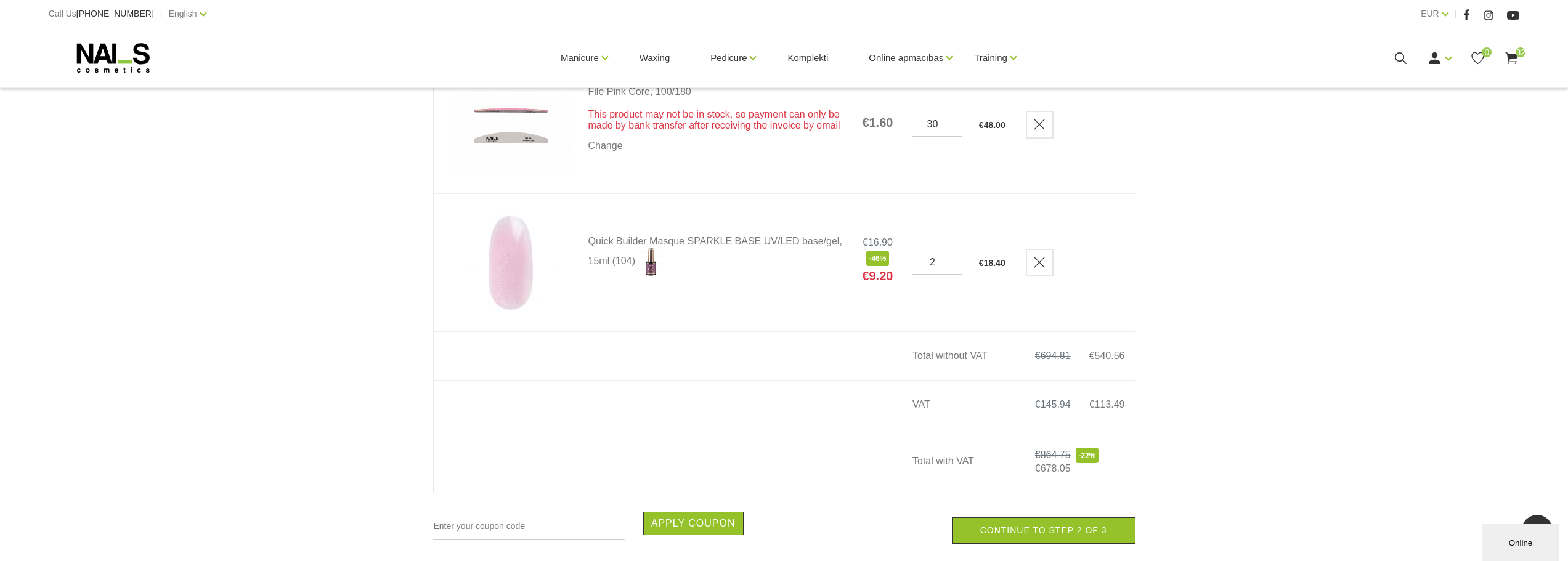
scroll to position [4414, 0]
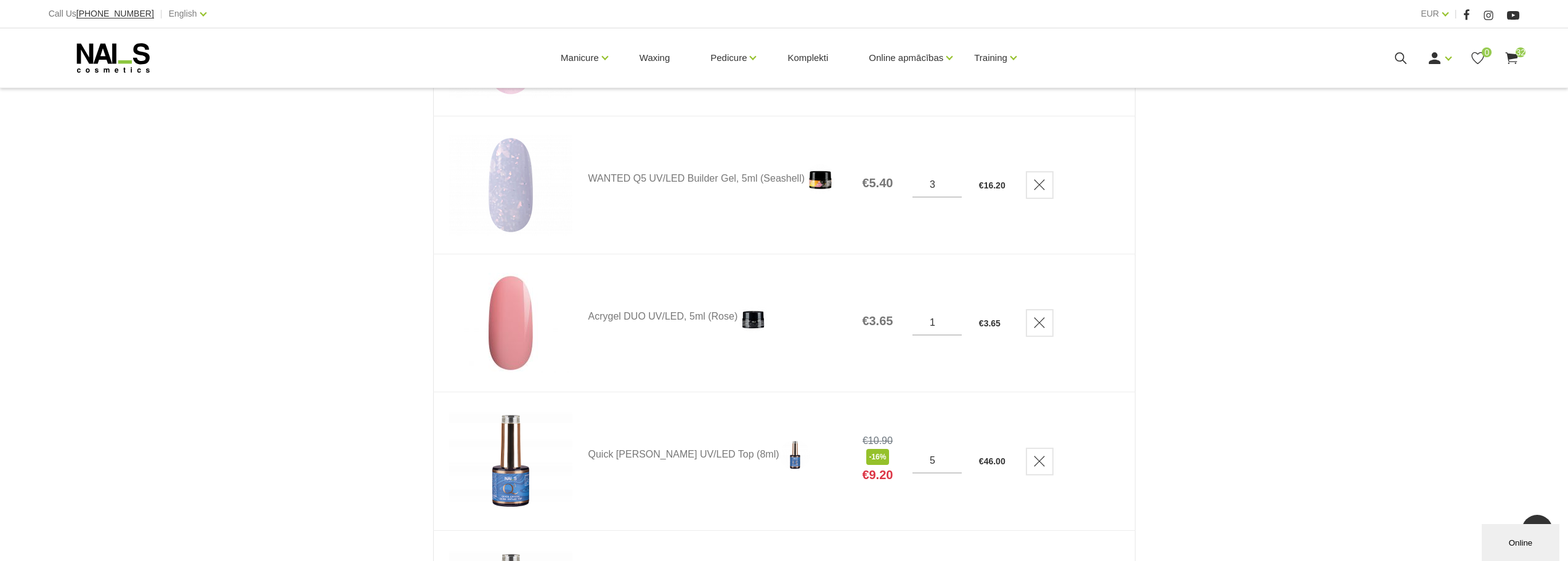
scroll to position [3490, 0]
click at [1520, 54] on span "32" at bounding box center [1520, 52] width 10 height 10
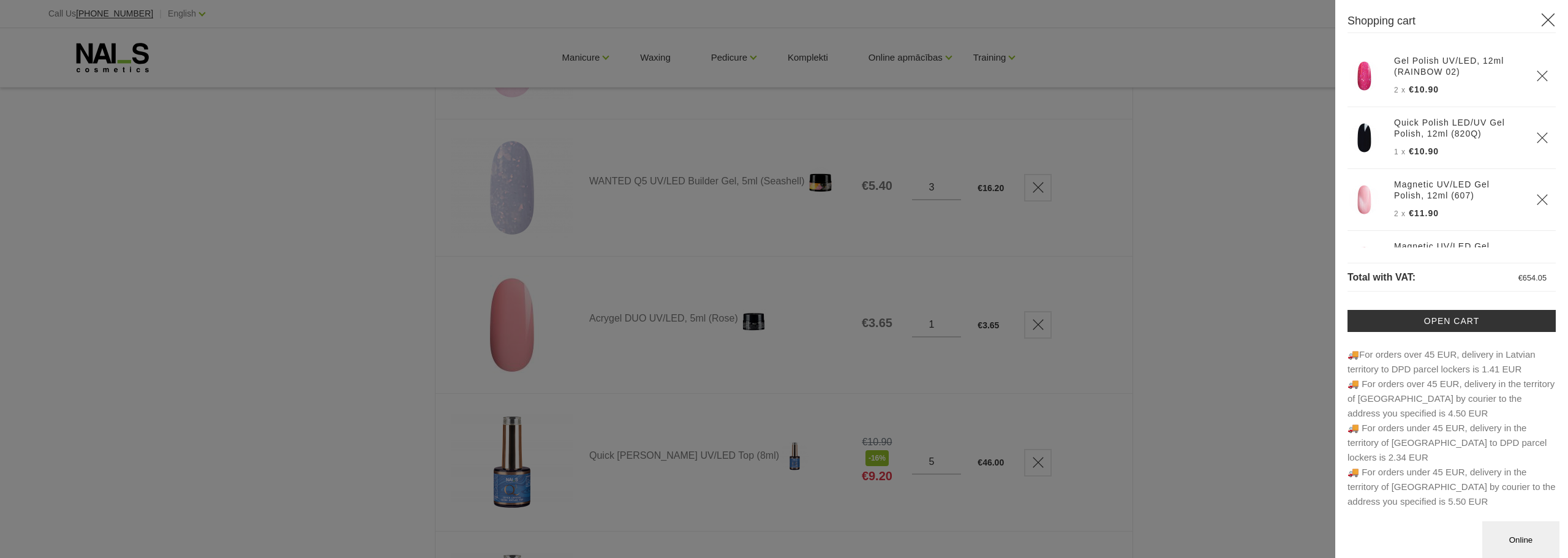
click at [1295, 285] on div at bounding box center [784, 279] width 1568 height 558
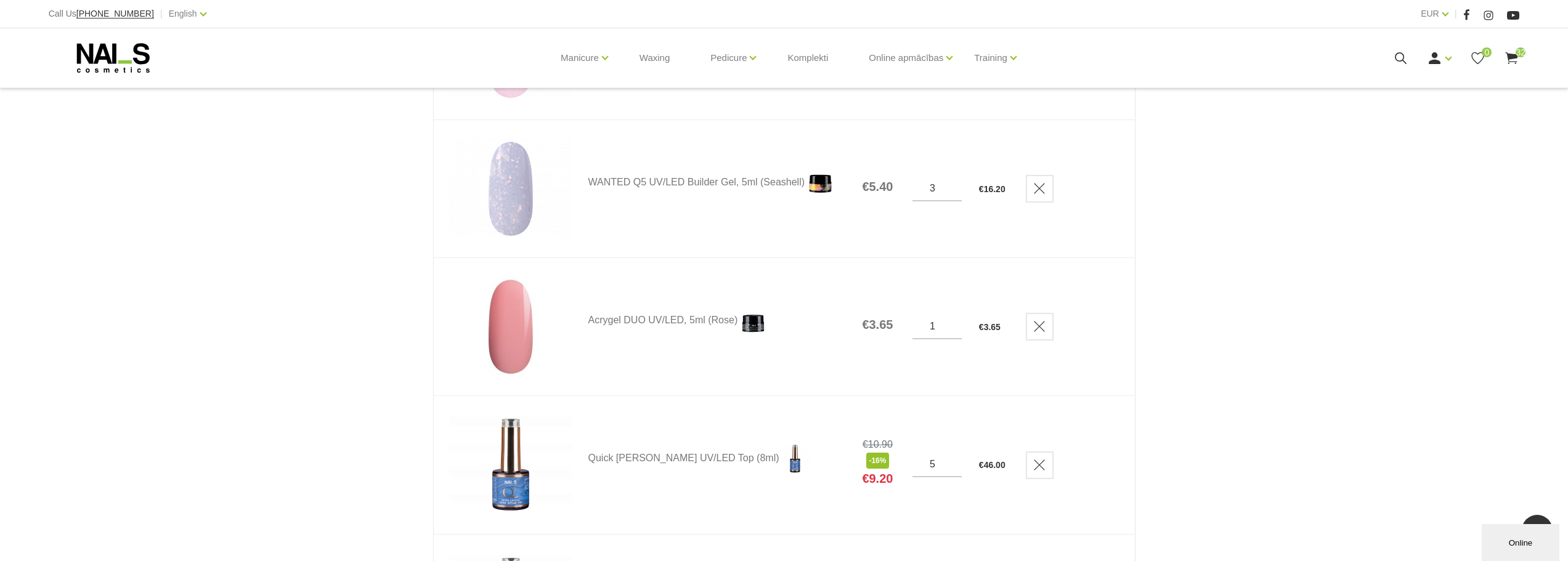
click at [123, 67] on icon at bounding box center [114, 58] width 130 height 31
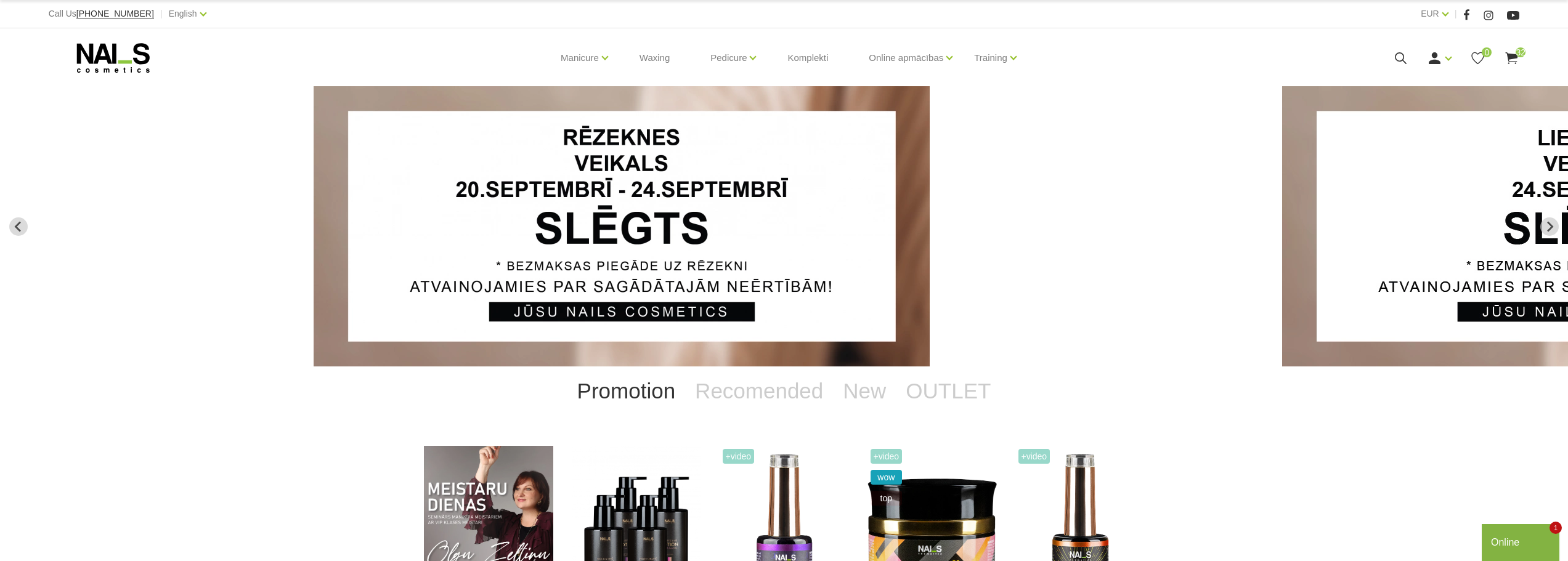
click at [1515, 55] on use at bounding box center [1512, 58] width 12 height 11
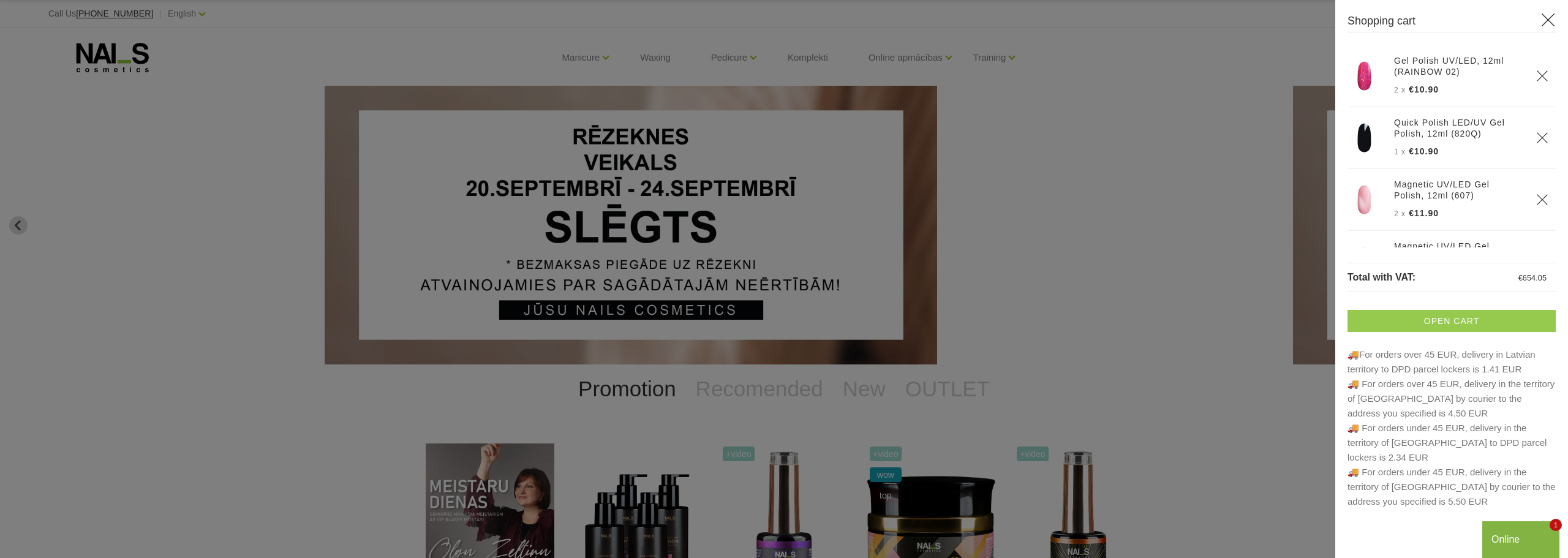
click at [1448, 319] on link "Open cart" at bounding box center [1451, 320] width 208 height 22
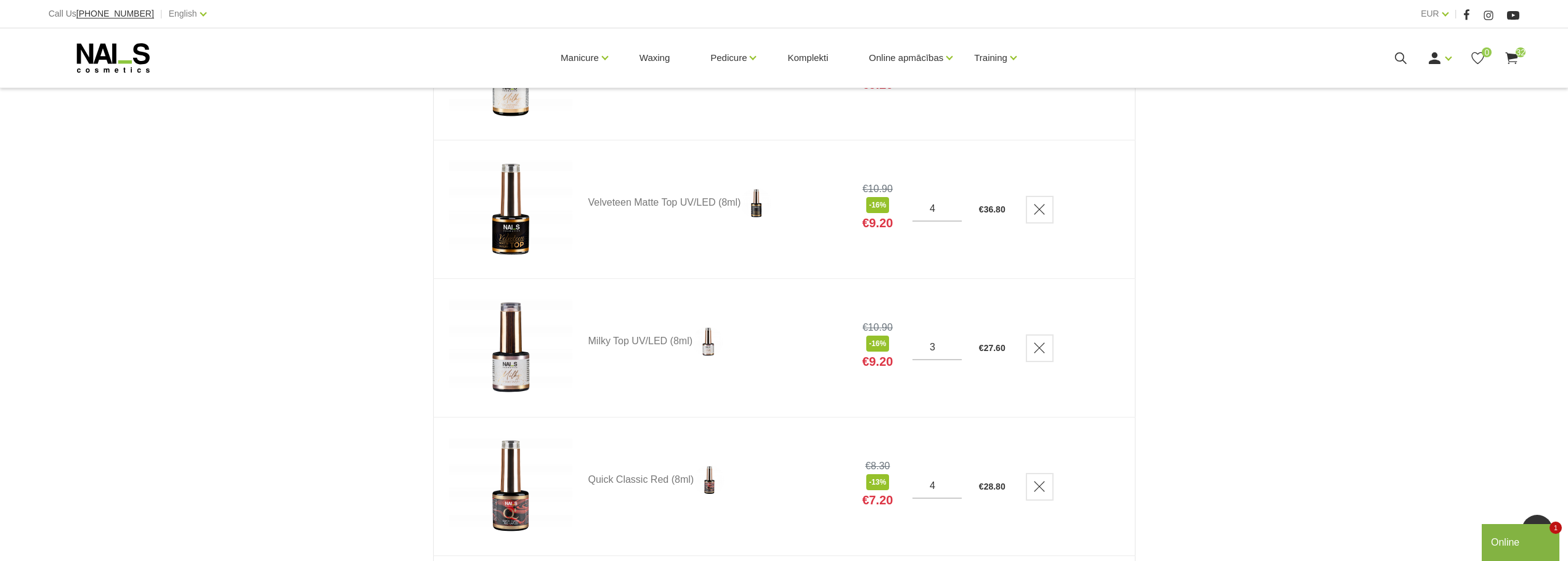
scroll to position [2053, 0]
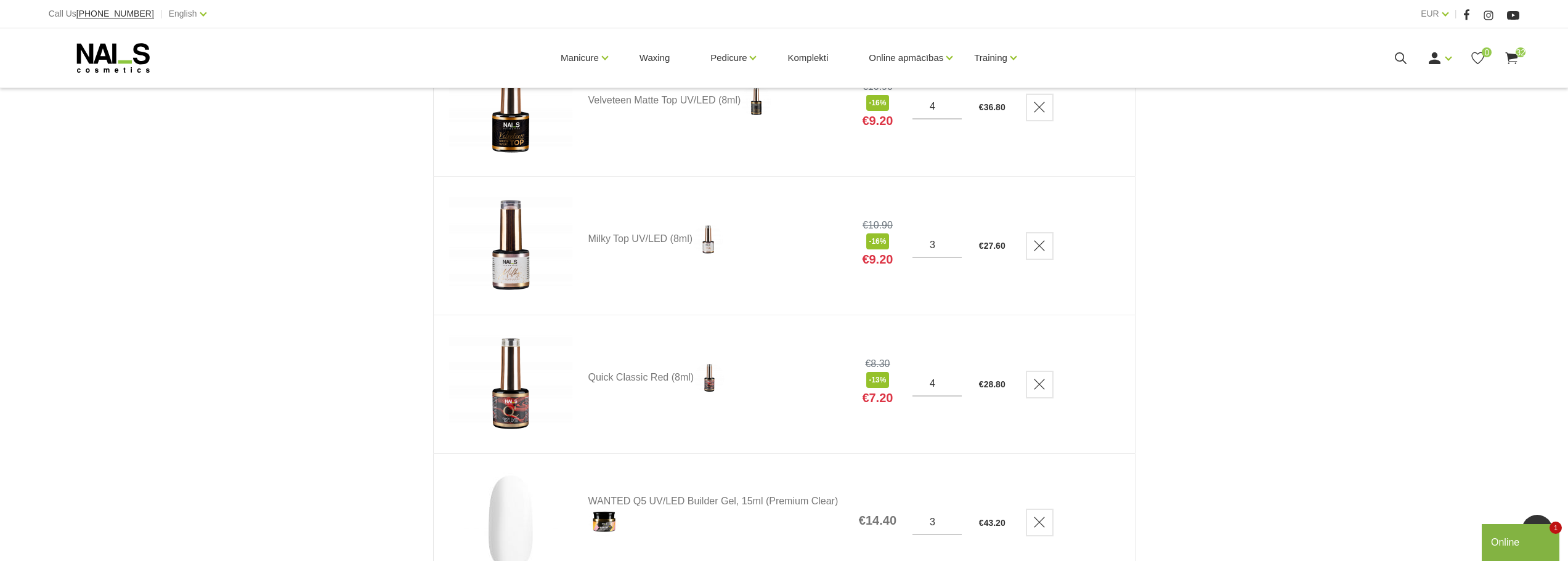
click at [1157, 273] on div "Shopping cart Home Shopping cart Shopping cart Product Price Quantity Total Gel…" at bounding box center [784, 447] width 1568 height 5002
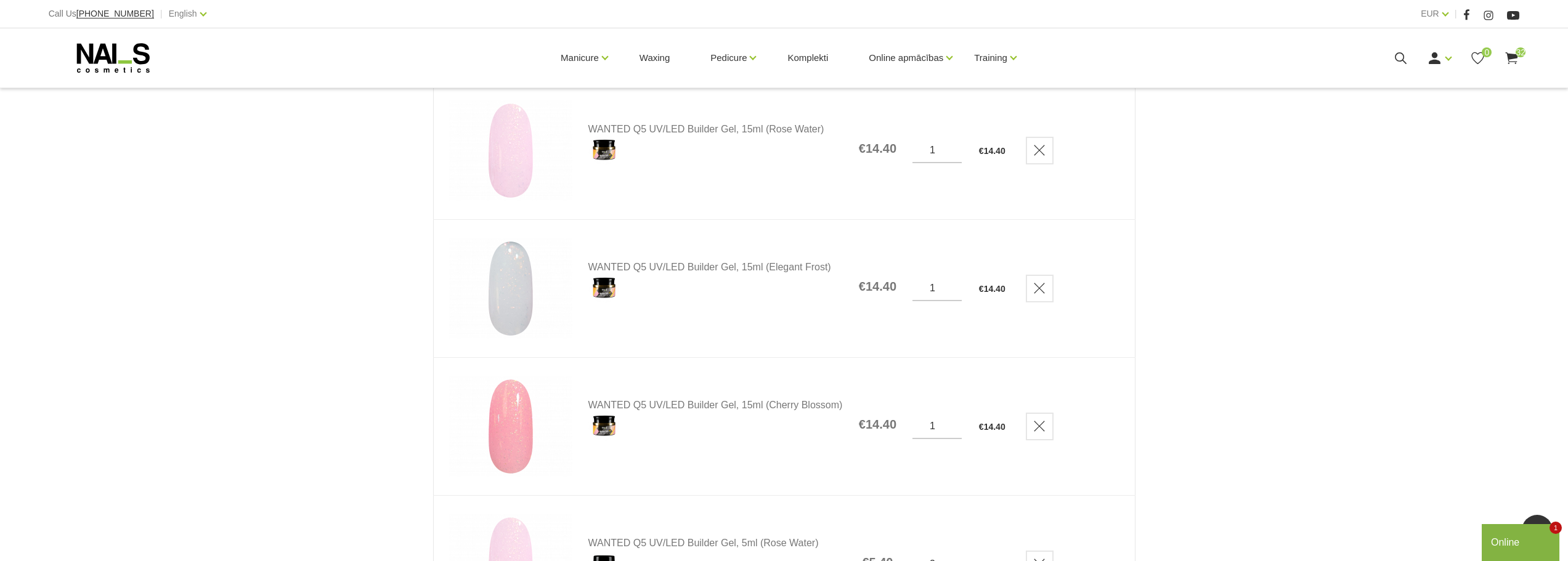
scroll to position [3080, 0]
